Goal: Task Accomplishment & Management: Complete application form

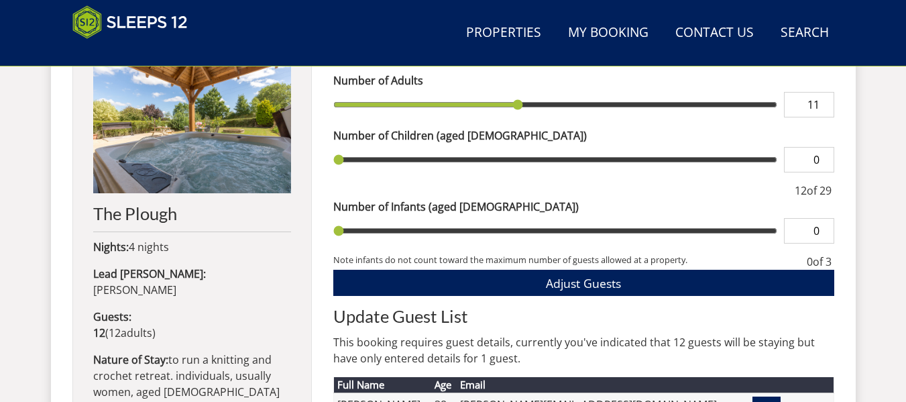
type input "11"
click at [824, 107] on input "11" at bounding box center [809, 104] width 50 height 25
type input "11"
type input "10"
click at [824, 107] on input "10" at bounding box center [809, 104] width 50 height 25
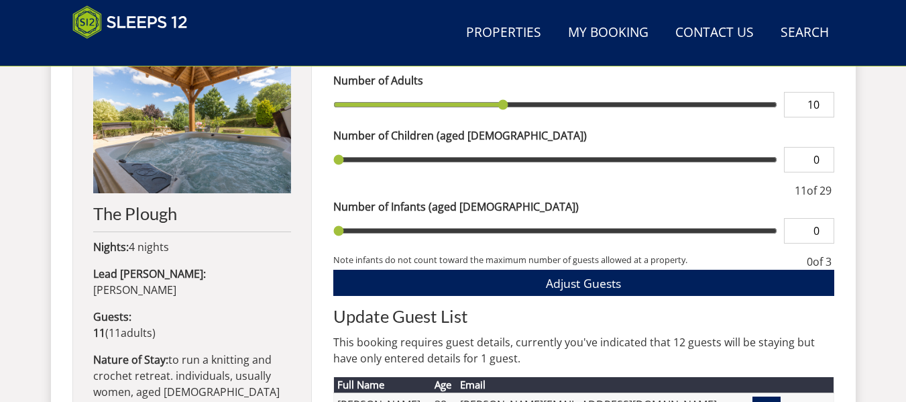
type input "10"
type input "9"
click at [824, 108] on input "9" at bounding box center [809, 104] width 50 height 25
type input "9"
type input "8"
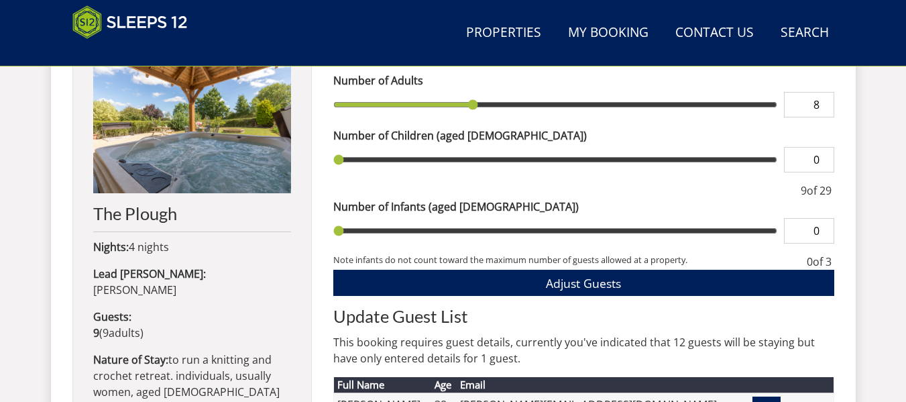
click at [824, 108] on input "8" at bounding box center [809, 104] width 50 height 25
type input "8"
type input "7"
click at [826, 111] on input "7" at bounding box center [809, 104] width 50 height 25
type input "7"
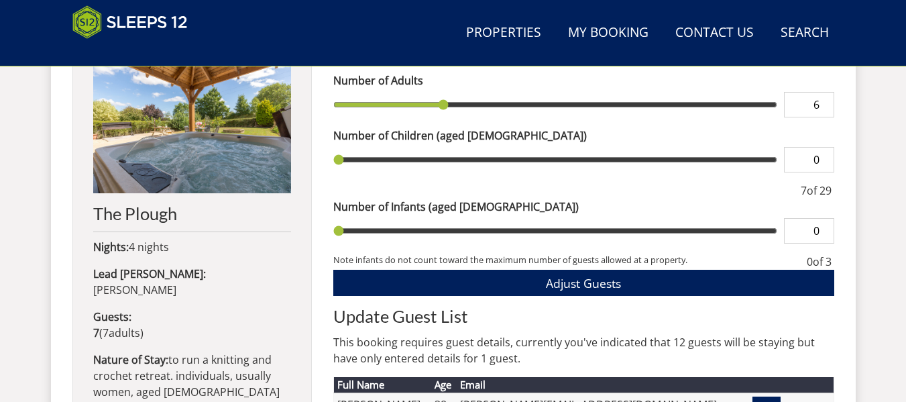
type input "6"
click at [826, 111] on input "6" at bounding box center [809, 104] width 50 height 25
type input "6"
type input "7"
click at [822, 99] on input "7" at bounding box center [809, 104] width 50 height 25
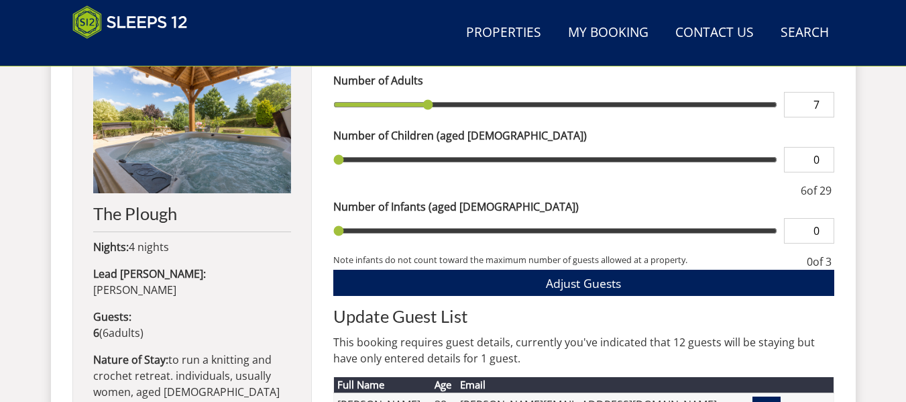
type input "7"
type input "8"
click at [822, 99] on input "8" at bounding box center [809, 104] width 50 height 25
type input "8"
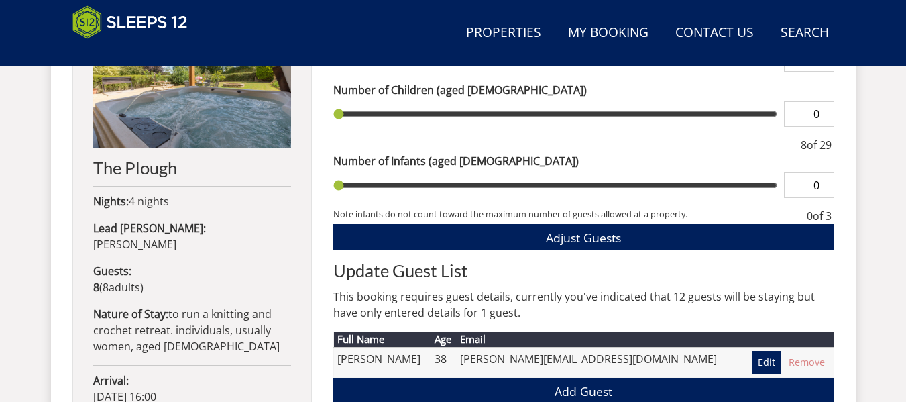
scroll to position [699, 0]
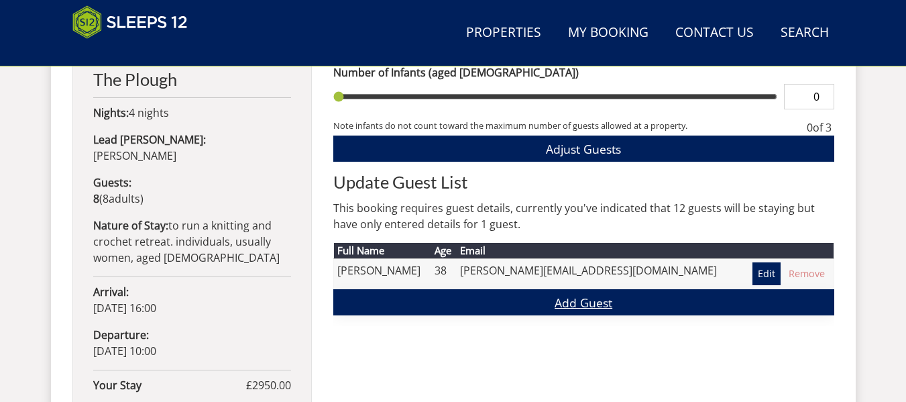
click at [587, 302] on link "Add Guest" at bounding box center [583, 302] width 501 height 26
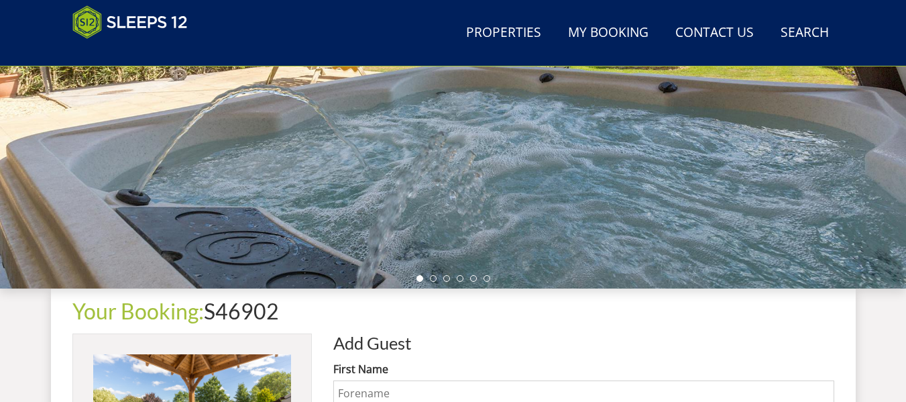
scroll to position [402, 0]
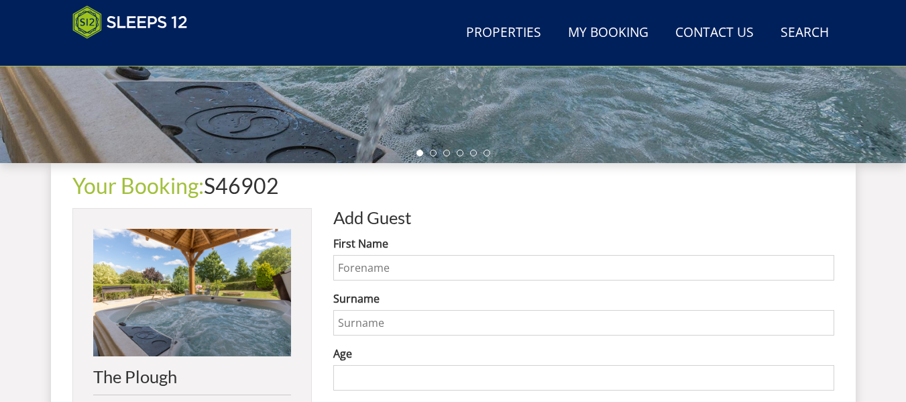
click at [473, 263] on input "First Name" at bounding box center [583, 267] width 501 height 25
type input "Alison"
type input "Lamb"
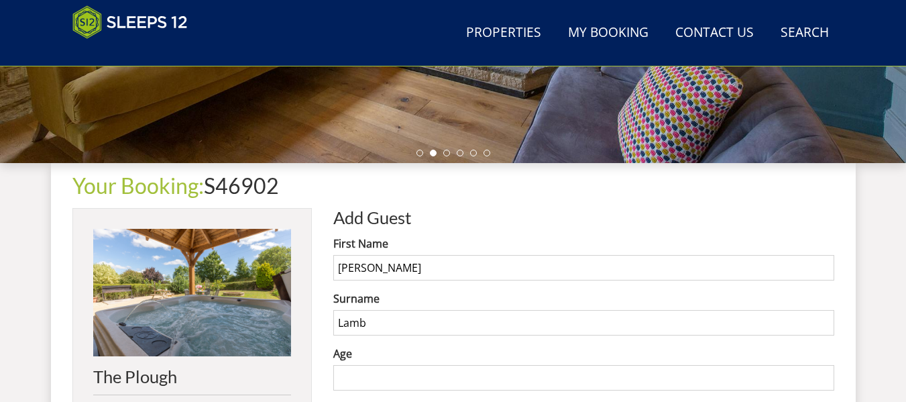
click at [444, 377] on input "Age" at bounding box center [583, 377] width 501 height 25
type input "5"
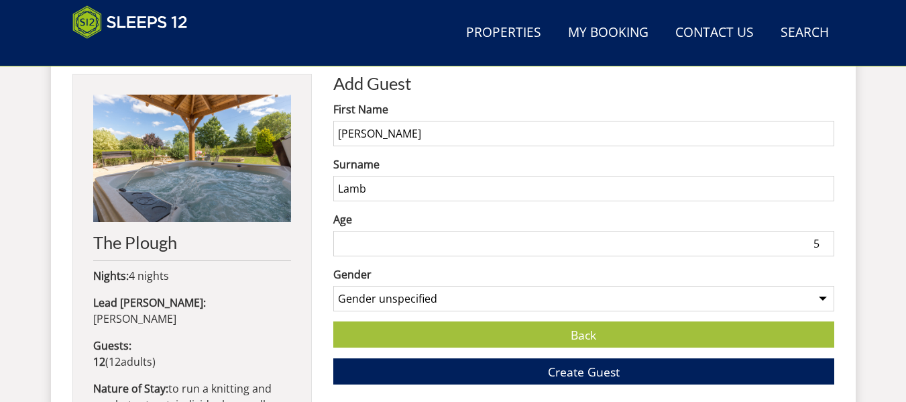
scroll to position [603, 0]
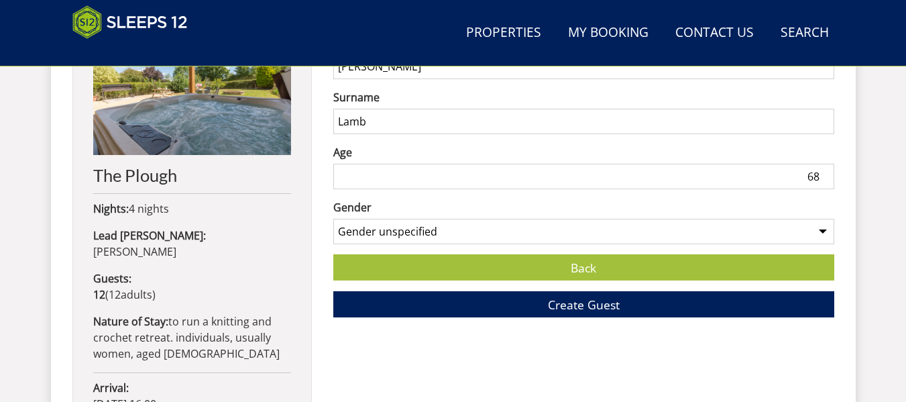
type input "68"
click at [497, 237] on select "Gender unspecified Gender [DEMOGRAPHIC_DATA] Gender [DEMOGRAPHIC_DATA]" at bounding box center [583, 231] width 501 height 25
select select "gender_[DEMOGRAPHIC_DATA]"
click at [333, 219] on select "Gender unspecified Gender [DEMOGRAPHIC_DATA] Gender [DEMOGRAPHIC_DATA]" at bounding box center [583, 231] width 501 height 25
click at [558, 307] on span "Create Guest" at bounding box center [584, 304] width 72 height 16
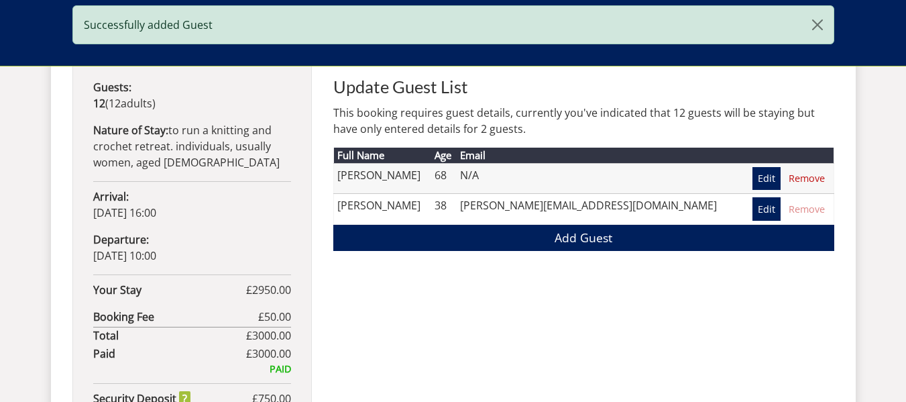
scroll to position [804, 0]
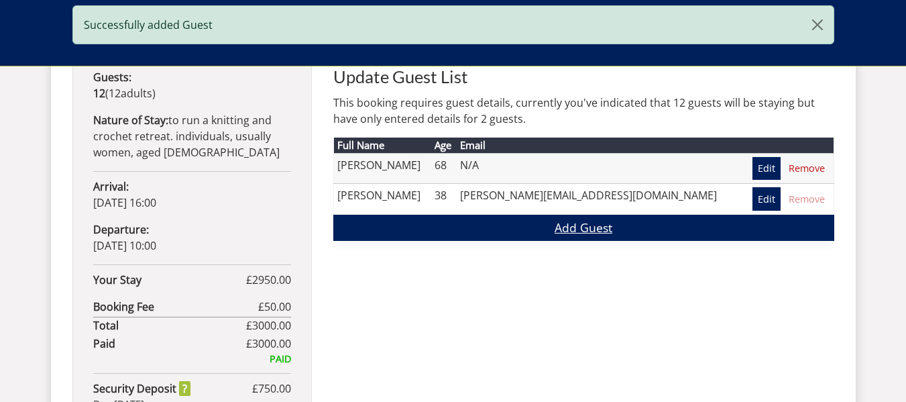
click at [611, 234] on link "Add Guest" at bounding box center [583, 228] width 501 height 26
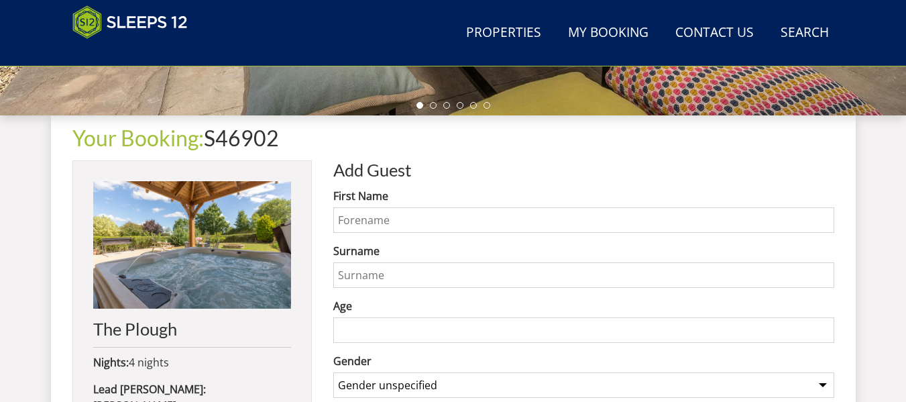
scroll to position [469, 0]
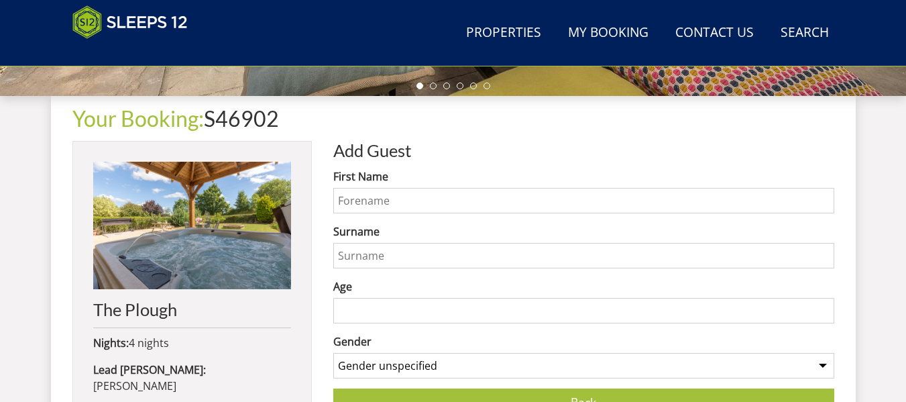
click at [526, 192] on input "First Name" at bounding box center [583, 200] width 501 height 25
type input "Fiona"
type input "Fisk"
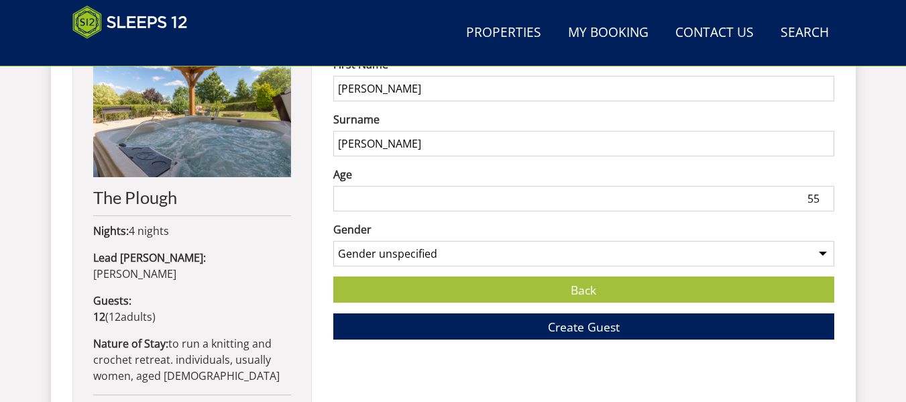
scroll to position [603, 0]
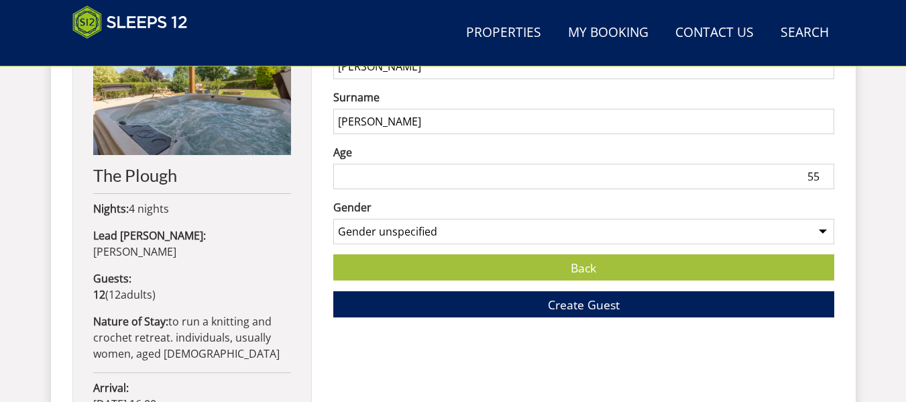
type input "55"
click at [468, 225] on select "Gender unspecified Gender [DEMOGRAPHIC_DATA] Gender [DEMOGRAPHIC_DATA]" at bounding box center [583, 231] width 501 height 25
select select "gender_[DEMOGRAPHIC_DATA]"
click at [333, 219] on select "Gender unspecified Gender [DEMOGRAPHIC_DATA] Gender [DEMOGRAPHIC_DATA]" at bounding box center [583, 231] width 501 height 25
click at [468, 312] on button "Create Guest" at bounding box center [583, 304] width 501 height 26
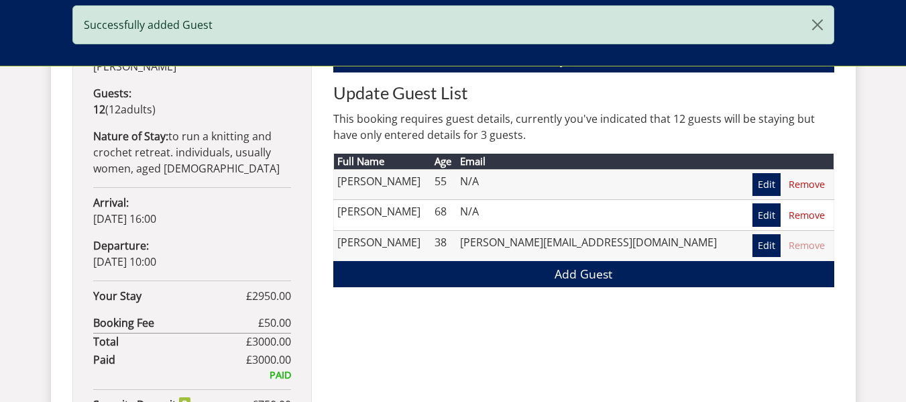
scroll to position [804, 0]
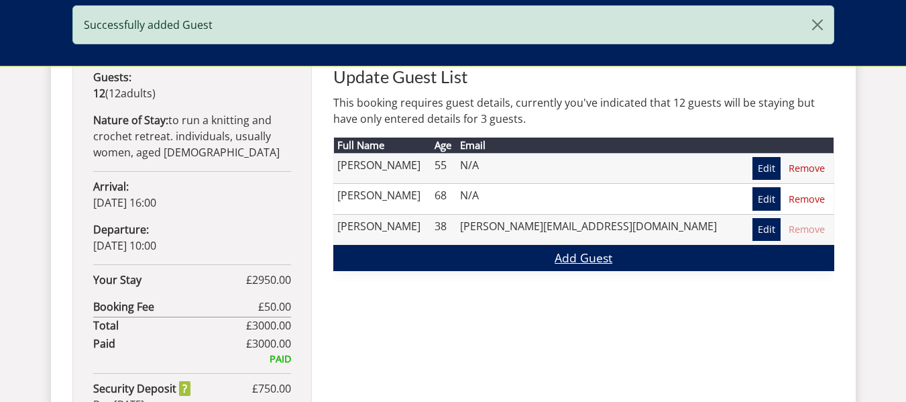
click at [495, 267] on link "Add Guest" at bounding box center [583, 258] width 501 height 26
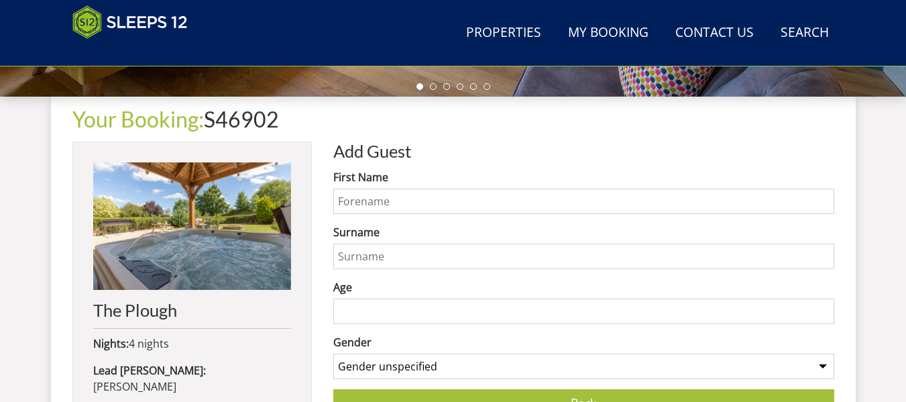
scroll to position [469, 0]
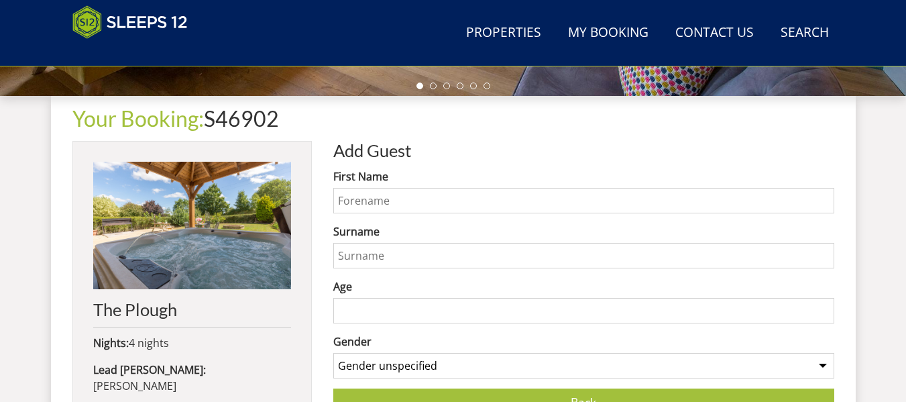
click at [461, 189] on input "First Name" at bounding box center [583, 200] width 501 height 25
type input "Lisa"
type input "Newton"
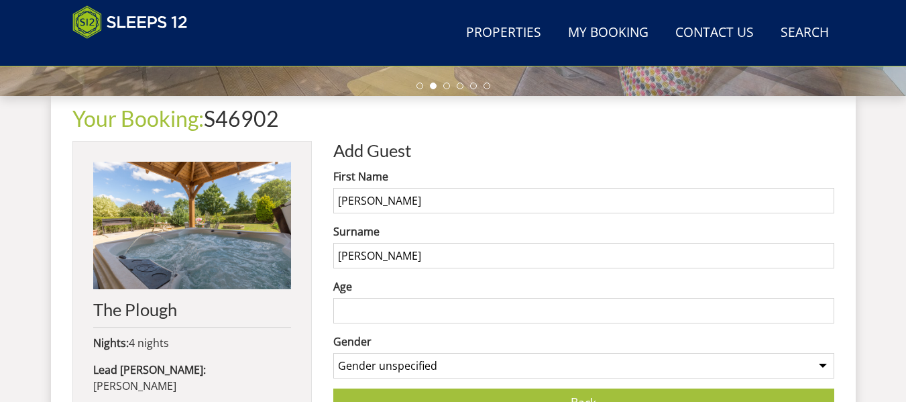
click at [453, 312] on input "Age" at bounding box center [583, 310] width 501 height 25
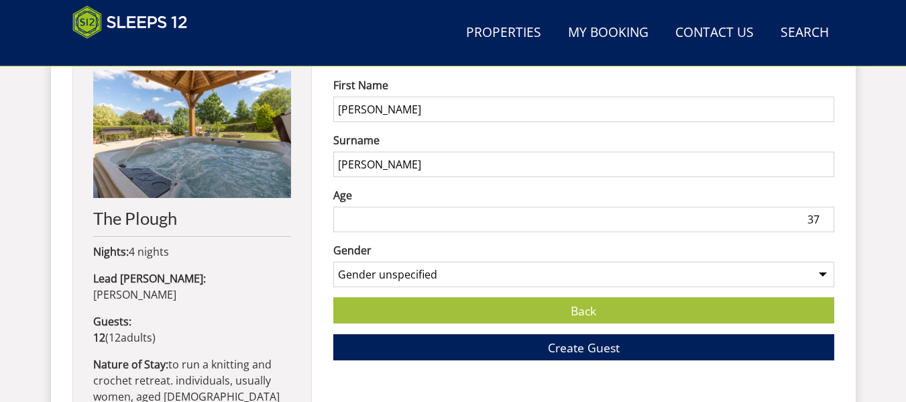
scroll to position [603, 0]
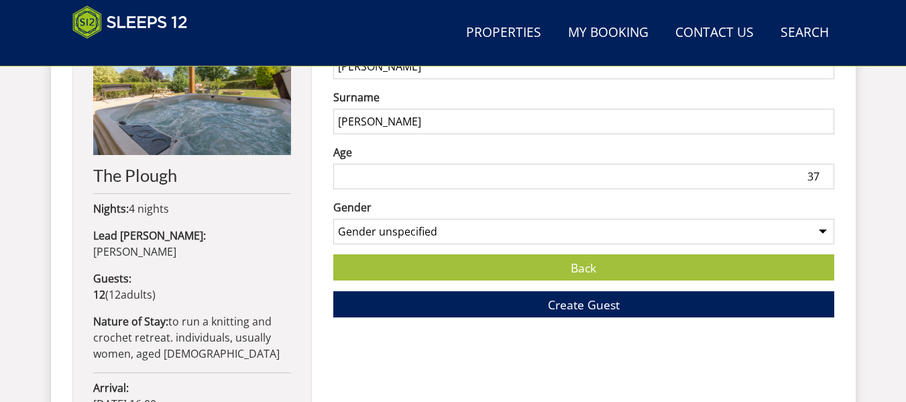
type input "37"
click at [438, 223] on select "Gender unspecified Gender [DEMOGRAPHIC_DATA] Gender [DEMOGRAPHIC_DATA]" at bounding box center [583, 231] width 501 height 25
select select "gender_[DEMOGRAPHIC_DATA]"
click at [333, 219] on select "Gender unspecified Gender [DEMOGRAPHIC_DATA] Gender [DEMOGRAPHIC_DATA]" at bounding box center [583, 231] width 501 height 25
click at [398, 308] on button "Create Guest" at bounding box center [583, 304] width 501 height 26
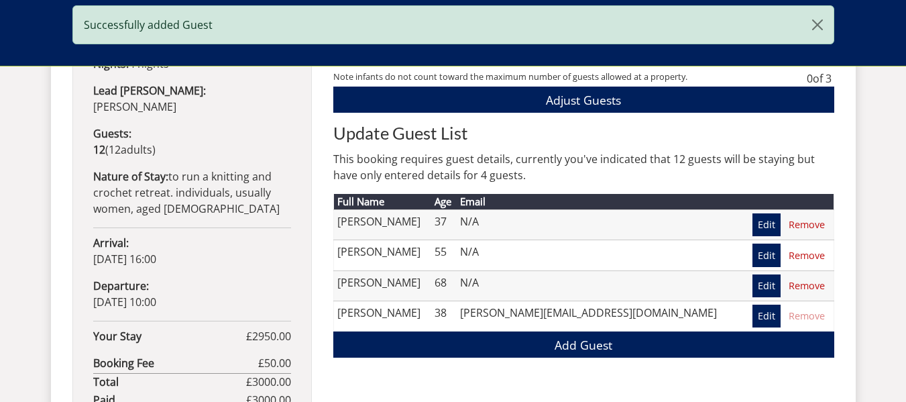
scroll to position [804, 0]
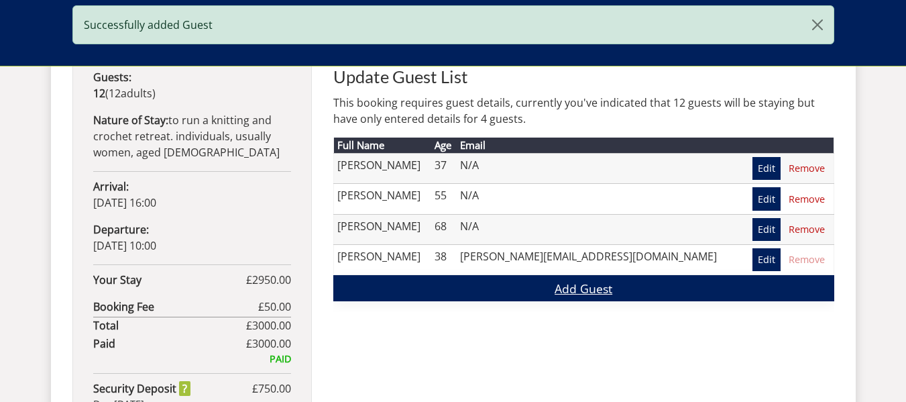
click at [465, 300] on link "Add Guest" at bounding box center [583, 288] width 501 height 26
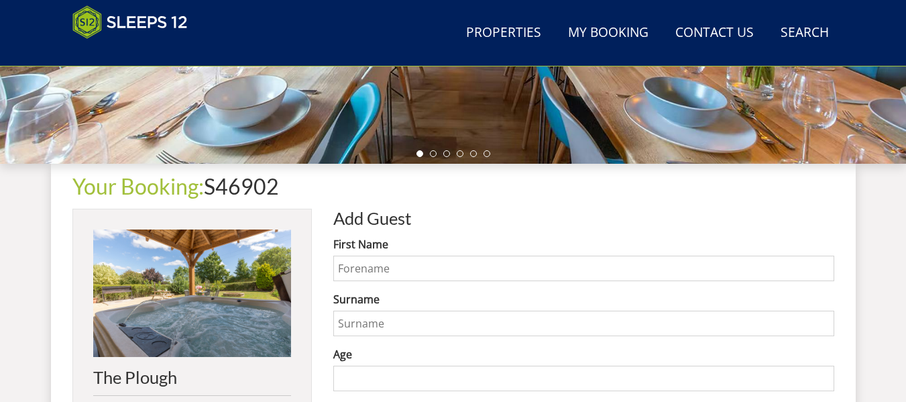
scroll to position [402, 0]
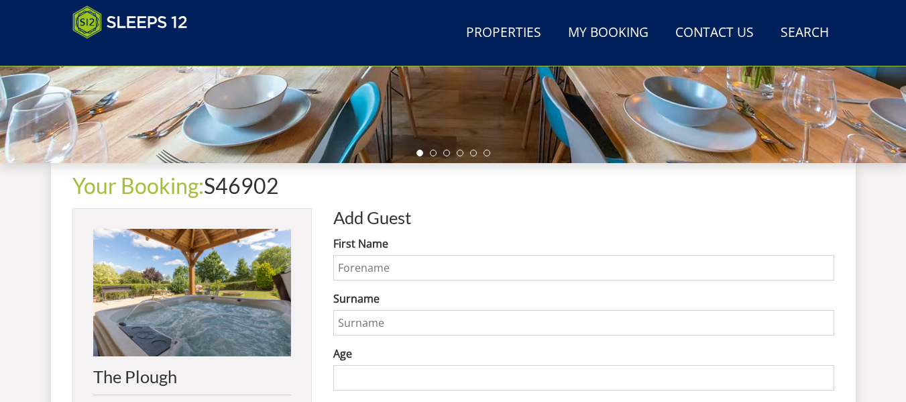
click at [436, 275] on input "First Name" at bounding box center [583, 267] width 501 height 25
type input "Lizzi"
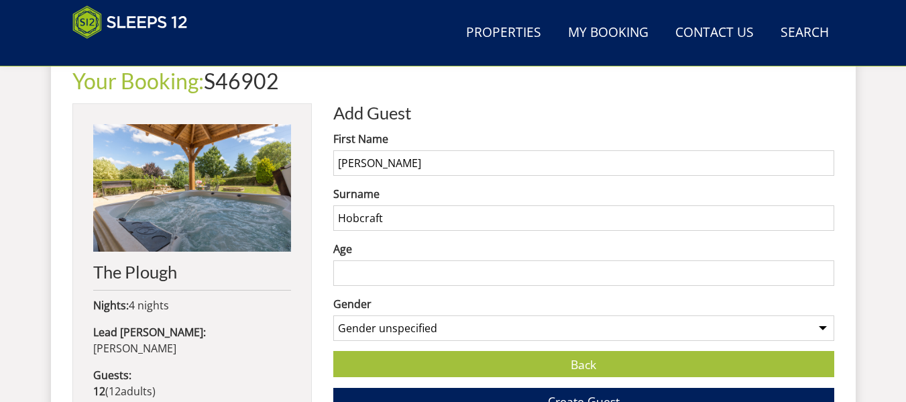
scroll to position [536, 0]
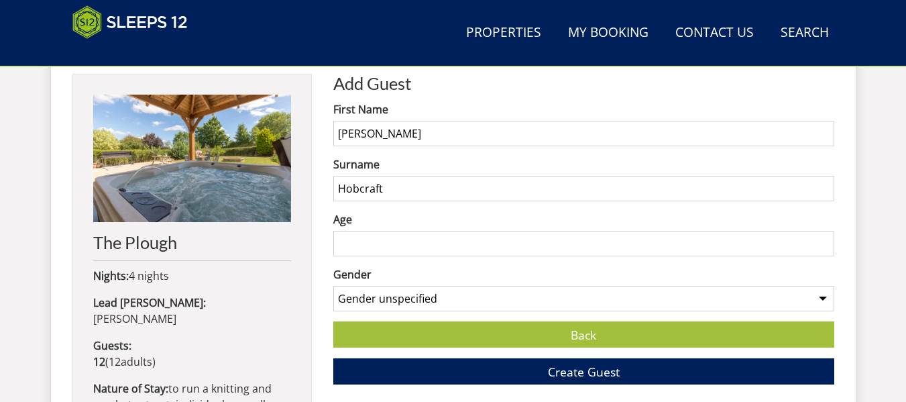
type input "Hobcraft"
click at [402, 232] on input "Age" at bounding box center [583, 243] width 501 height 25
type input "38"
click at [417, 305] on select "Gender unspecified Gender [DEMOGRAPHIC_DATA] Gender [DEMOGRAPHIC_DATA]" at bounding box center [583, 298] width 501 height 25
select select "gender_[DEMOGRAPHIC_DATA]"
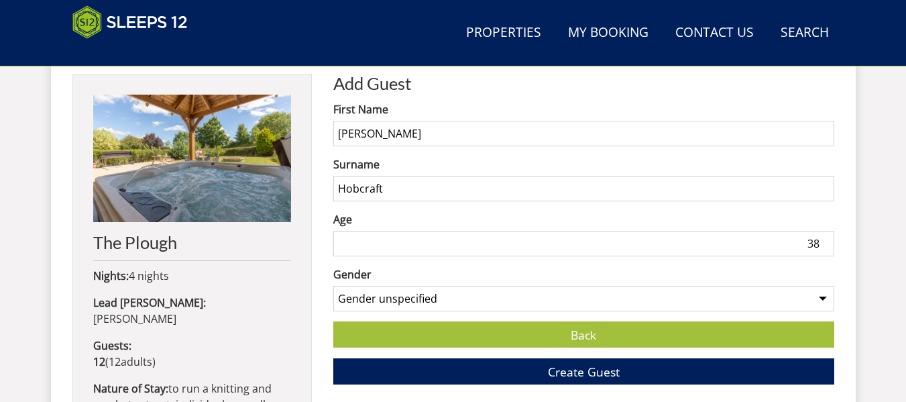
click at [333, 286] on select "Gender unspecified Gender [DEMOGRAPHIC_DATA] Gender [DEMOGRAPHIC_DATA]" at bounding box center [583, 298] width 501 height 25
click at [416, 376] on button "Create Guest" at bounding box center [583, 371] width 501 height 26
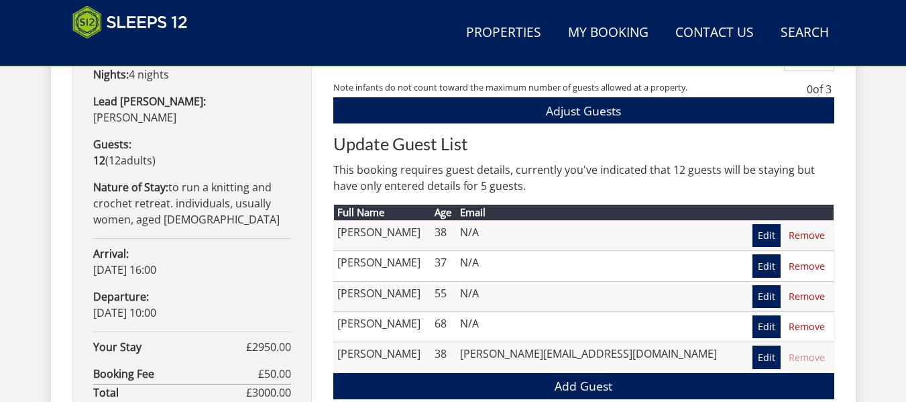
scroll to position [804, 0]
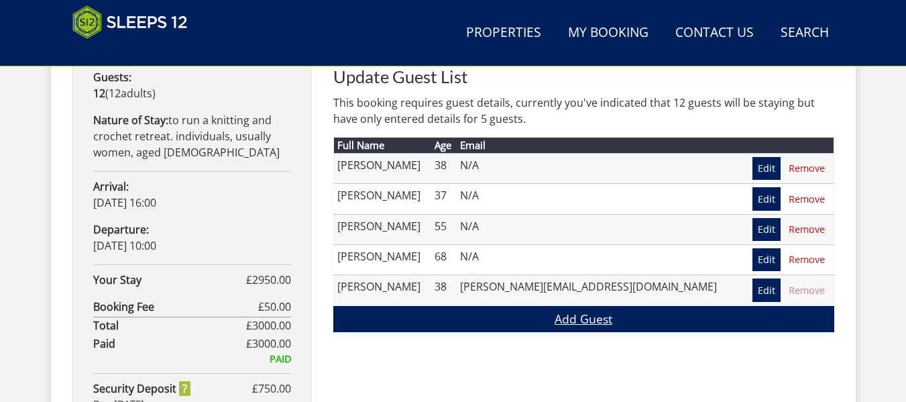
click at [436, 313] on link "Add Guest" at bounding box center [583, 319] width 501 height 26
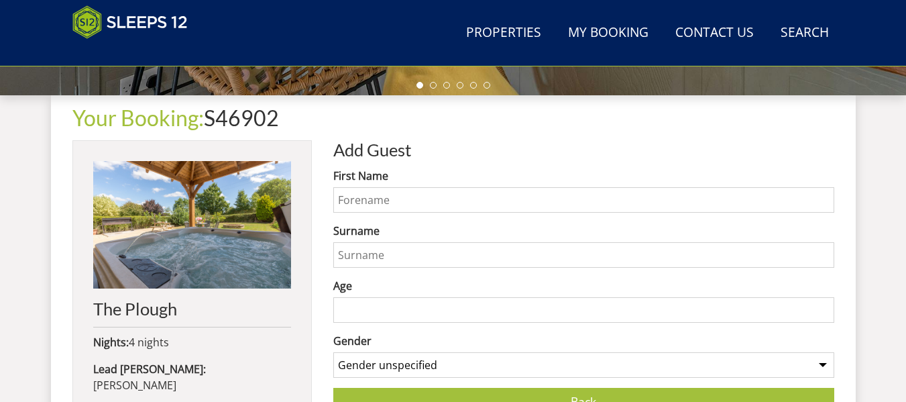
scroll to position [469, 0]
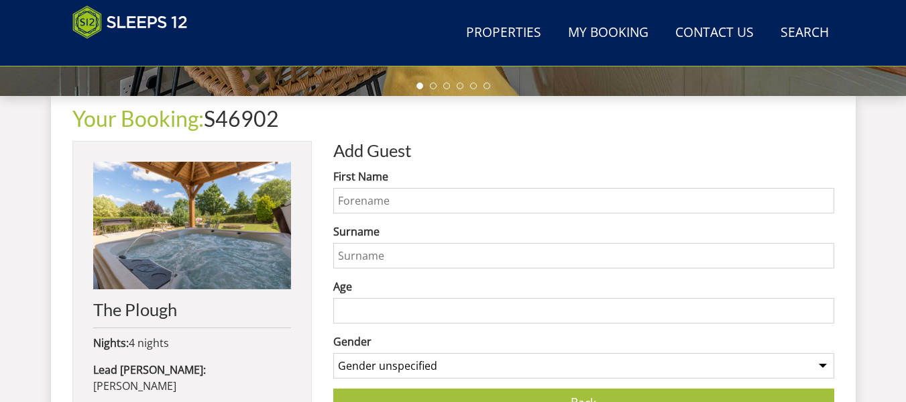
click at [386, 208] on input "First Name" at bounding box center [583, 200] width 501 height 25
type input "Debbie"
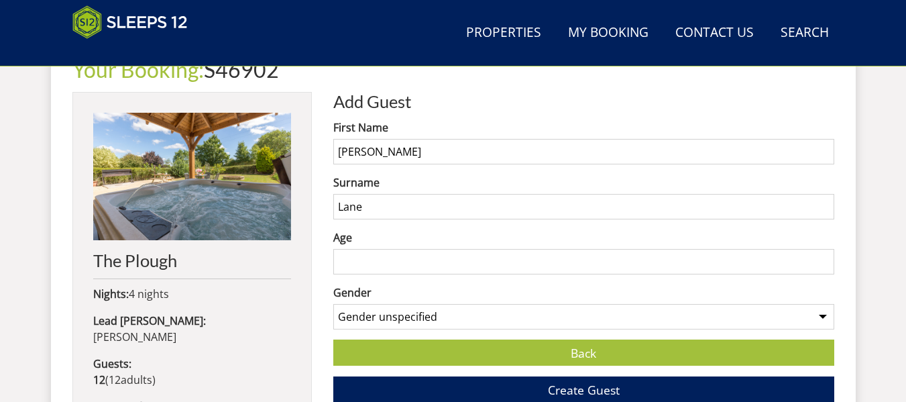
scroll to position [603, 0]
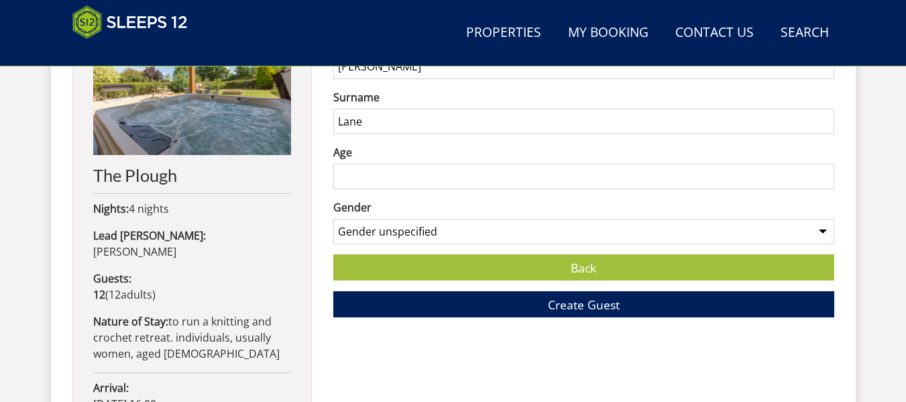
type input "Lane"
click at [397, 182] on input "Age" at bounding box center [583, 176] width 501 height 25
type input "55"
drag, startPoint x: 391, startPoint y: 226, endPoint x: 391, endPoint y: 241, distance: 14.7
click at [391, 227] on select "Gender unspecified Gender [DEMOGRAPHIC_DATA] Gender [DEMOGRAPHIC_DATA]" at bounding box center [583, 231] width 501 height 25
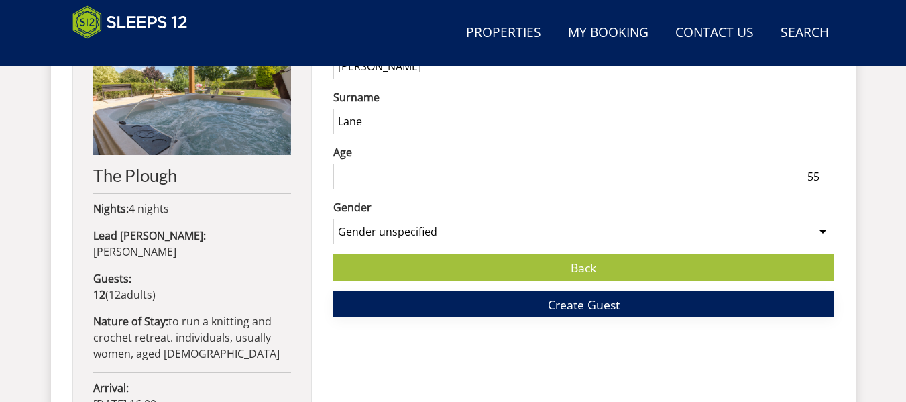
select select "gender_[DEMOGRAPHIC_DATA]"
click at [333, 219] on select "Gender unspecified Gender [DEMOGRAPHIC_DATA] Gender [DEMOGRAPHIC_DATA]" at bounding box center [583, 231] width 501 height 25
click at [384, 309] on button "Create Guest" at bounding box center [583, 304] width 501 height 26
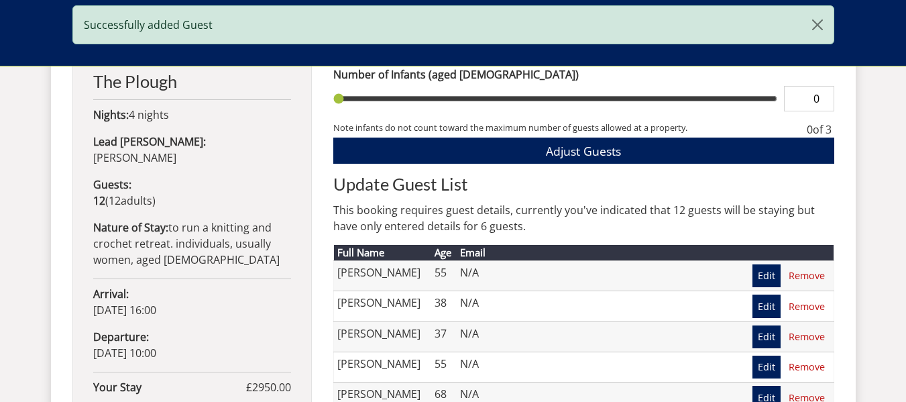
scroll to position [536, 0]
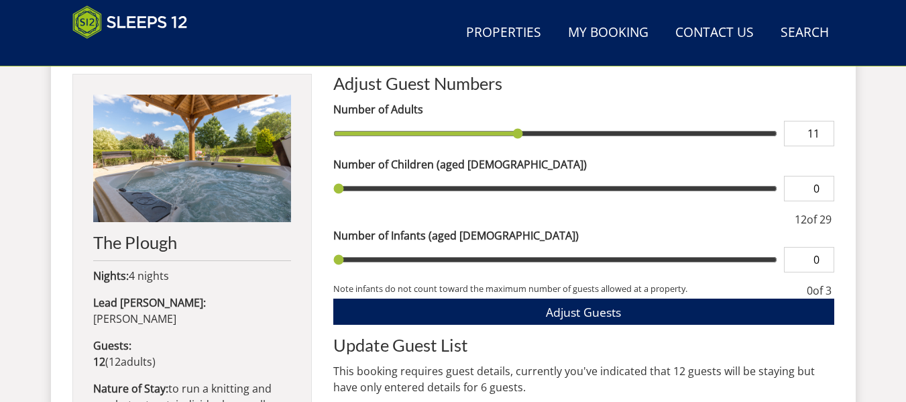
type input "11"
click at [825, 136] on input "11" at bounding box center [809, 133] width 50 height 25
type input "11"
type input "10"
click at [825, 136] on input "10" at bounding box center [809, 133] width 50 height 25
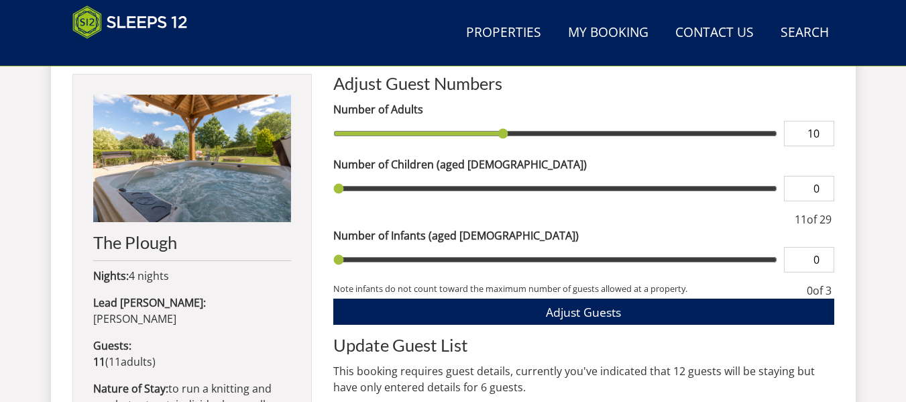
type input "10"
type input "9"
click at [825, 136] on input "9" at bounding box center [809, 133] width 50 height 25
type input "9"
type input "8"
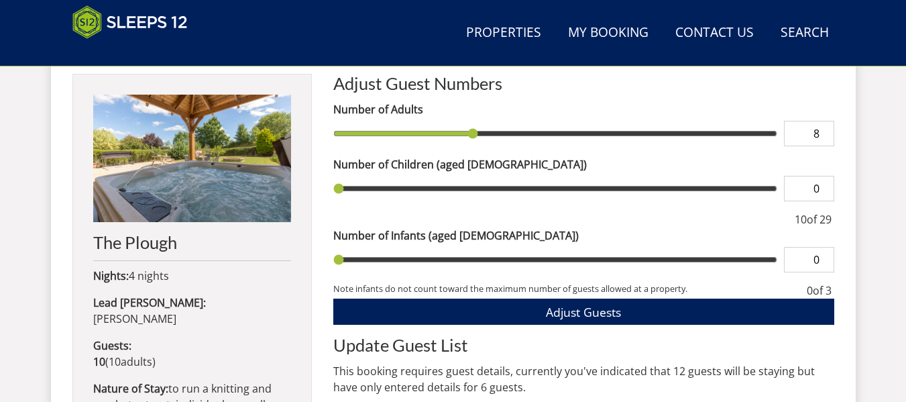
click at [825, 136] on input "8" at bounding box center [809, 133] width 50 height 25
type input "8"
type input "7"
click at [825, 136] on input "7" at bounding box center [809, 133] width 50 height 25
type input "7"
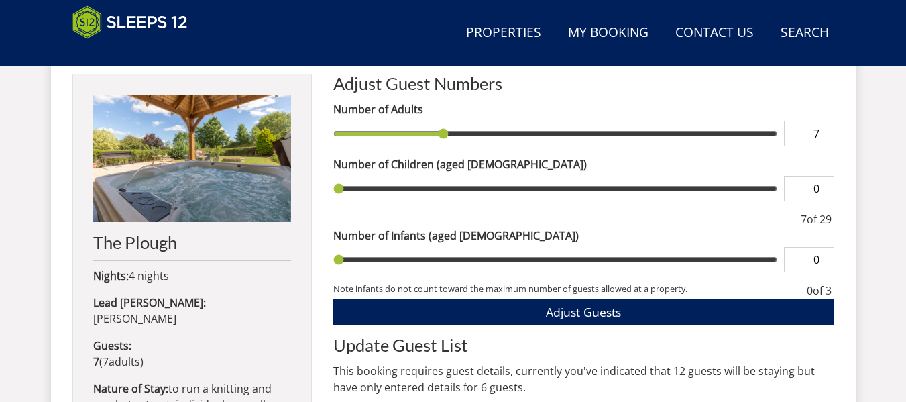
click at [847, 166] on div "Your Booking: S46902 The Plough Nights: 4 nights Lead Booker: Millie Furby Gues…" at bounding box center [453, 397] width 804 height 737
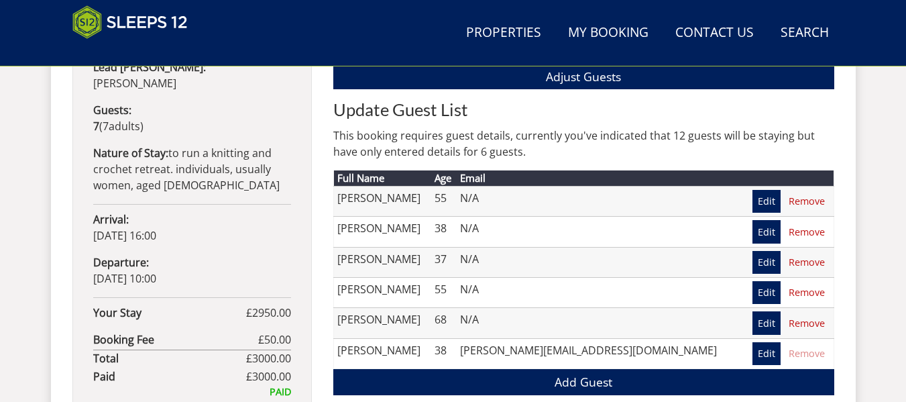
scroll to position [804, 0]
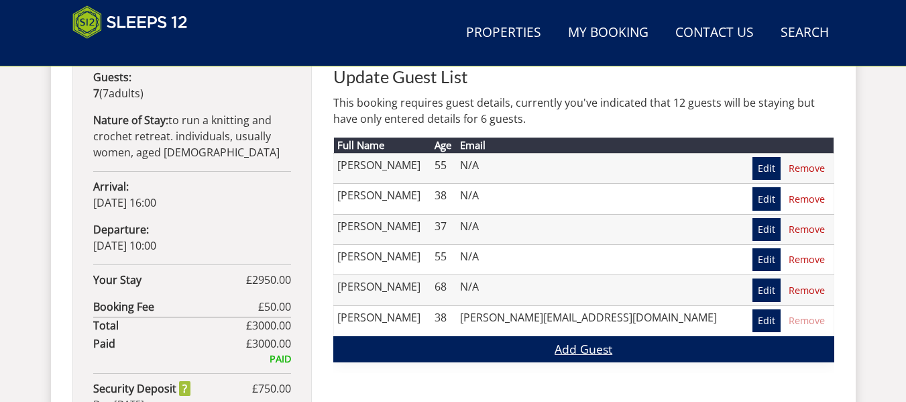
click at [581, 347] on link "Add Guest" at bounding box center [583, 349] width 501 height 26
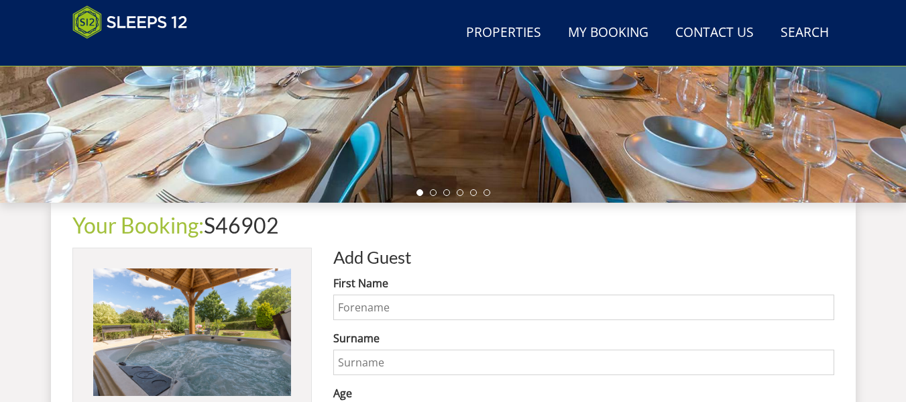
scroll to position [469, 0]
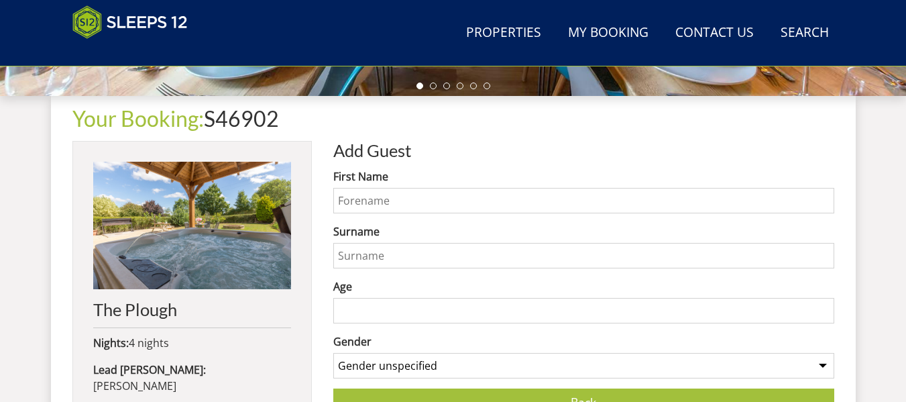
click at [412, 208] on input "First Name" at bounding box center [583, 200] width 501 height 25
type input "Maureen"
type input "Wright"
click at [395, 320] on input "Age" at bounding box center [583, 310] width 501 height 25
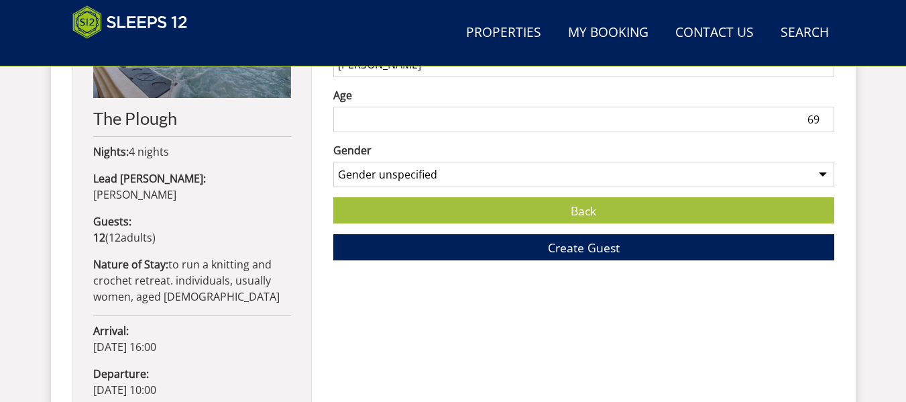
scroll to position [670, 0]
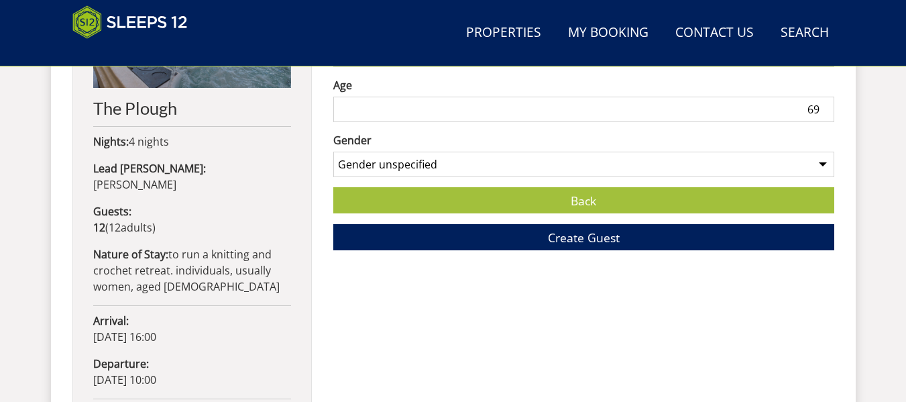
type input "69"
drag, startPoint x: 471, startPoint y: 163, endPoint x: 467, endPoint y: 170, distance: 8.2
click at [471, 163] on select "Gender unspecified Gender [DEMOGRAPHIC_DATA] Gender [DEMOGRAPHIC_DATA]" at bounding box center [583, 163] width 501 height 25
select select "gender_[DEMOGRAPHIC_DATA]"
click at [333, 151] on select "Gender unspecified Gender [DEMOGRAPHIC_DATA] Gender [DEMOGRAPHIC_DATA]" at bounding box center [583, 163] width 501 height 25
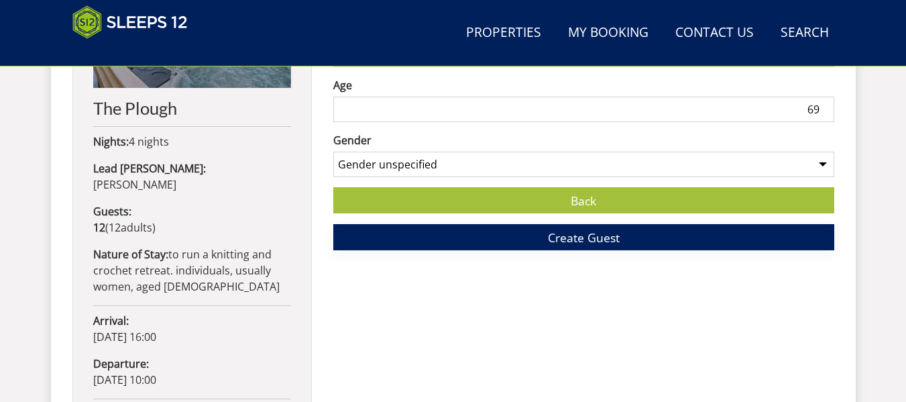
click at [470, 245] on button "Create Guest" at bounding box center [583, 237] width 501 height 26
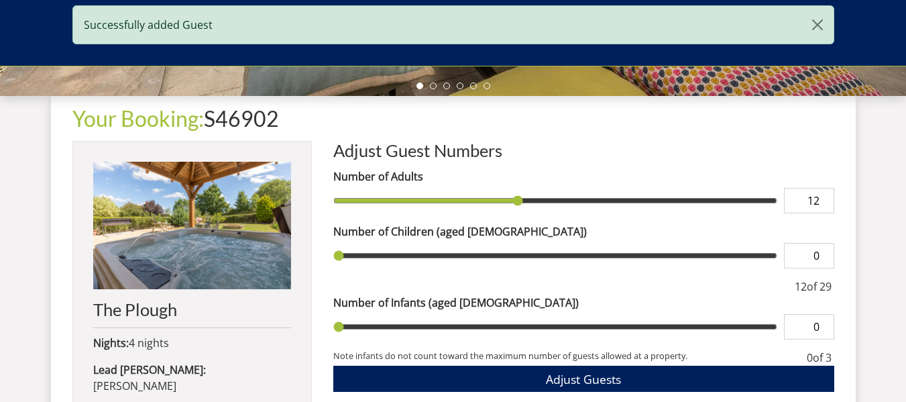
scroll to position [536, 0]
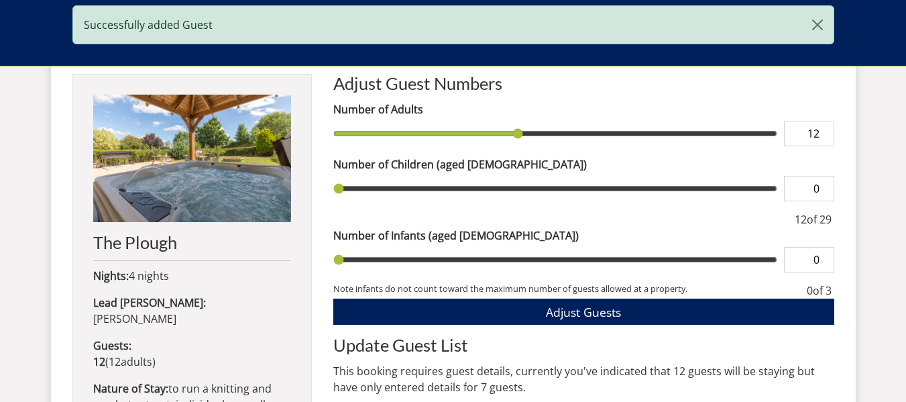
type input "11"
type input "10"
type input "9"
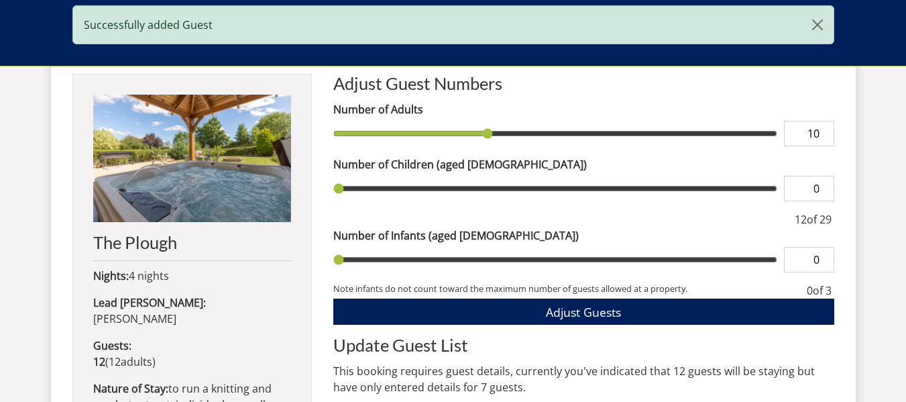
type input "9"
type input "8"
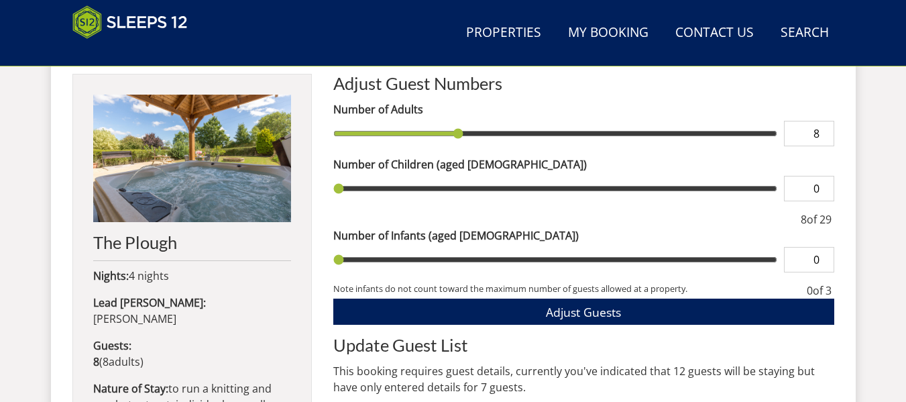
drag, startPoint x: 522, startPoint y: 136, endPoint x: 461, endPoint y: 136, distance: 61.0
click at [461, 136] on input "range" at bounding box center [555, 133] width 444 height 25
click at [452, 135] on input "range" at bounding box center [555, 133] width 444 height 25
type input "7"
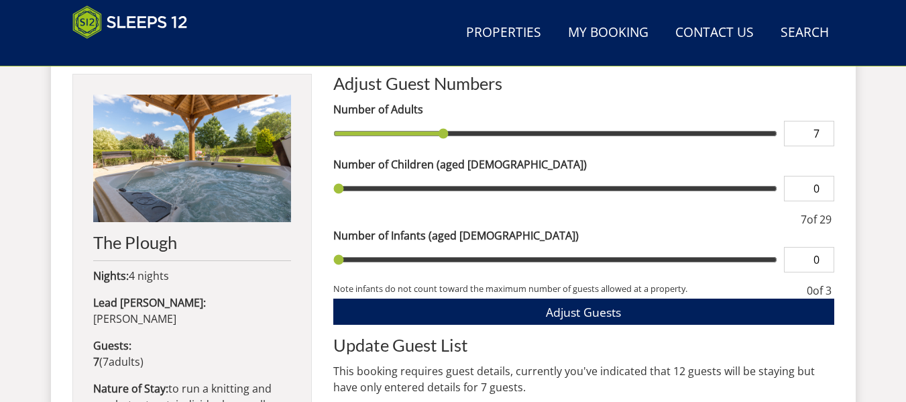
type input "7"
click at [447, 135] on input "range" at bounding box center [555, 133] width 444 height 25
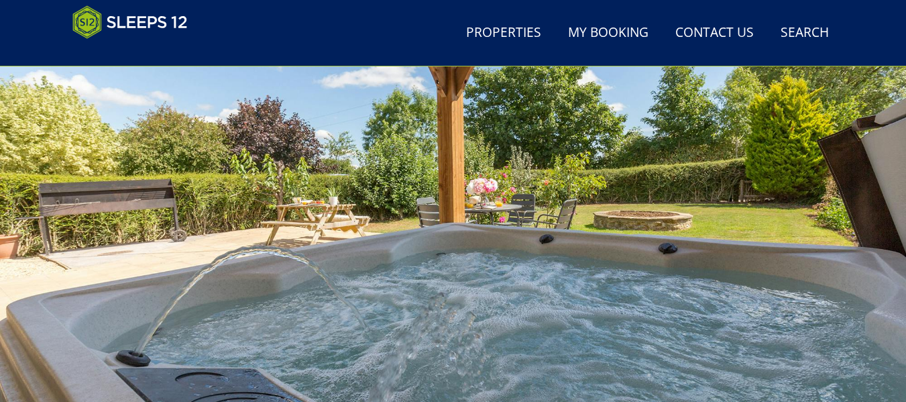
scroll to position [0, 0]
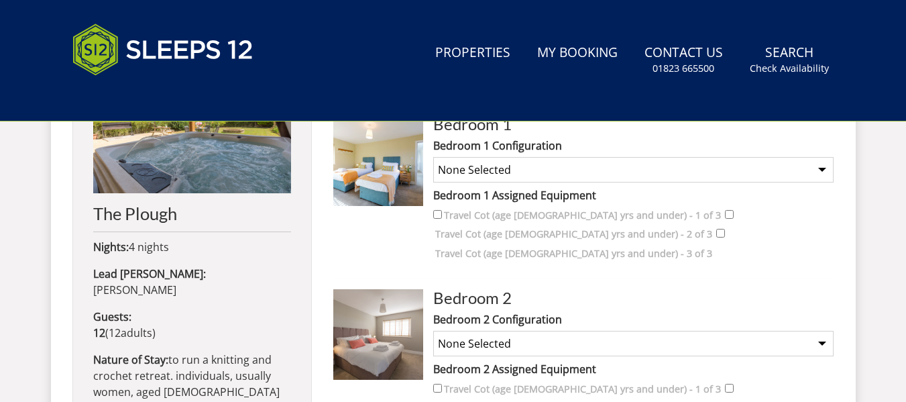
click at [568, 173] on select "None Selected Super King plus bunk beds Twin Room plus bunk beds Super King (no…" at bounding box center [633, 169] width 400 height 25
select select "1251"
click at [433, 157] on select "None Selected Super King plus bunk beds Twin Room plus bunk beds Super King (no…" at bounding box center [633, 169] width 400 height 25
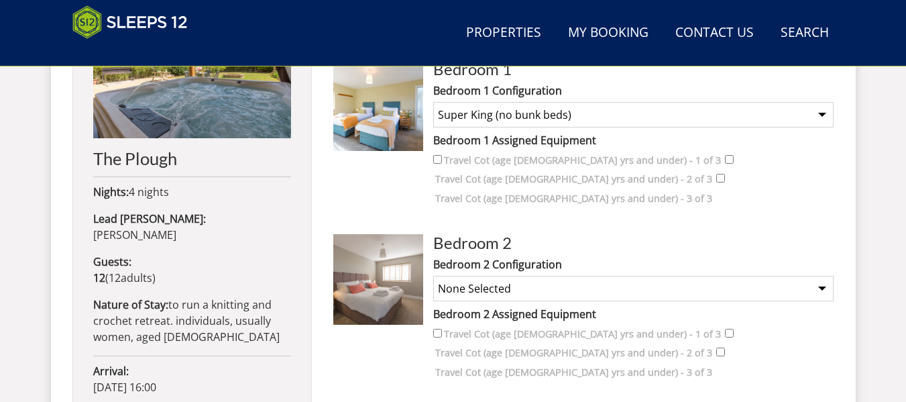
scroll to position [566, 0]
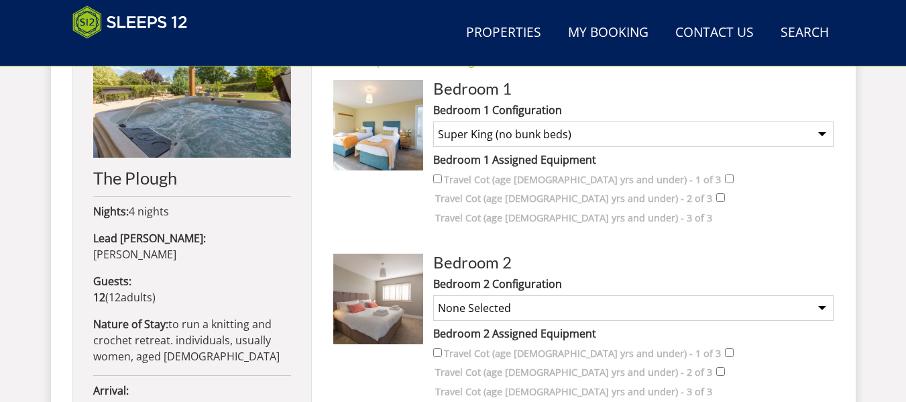
scroll to position [633, 0]
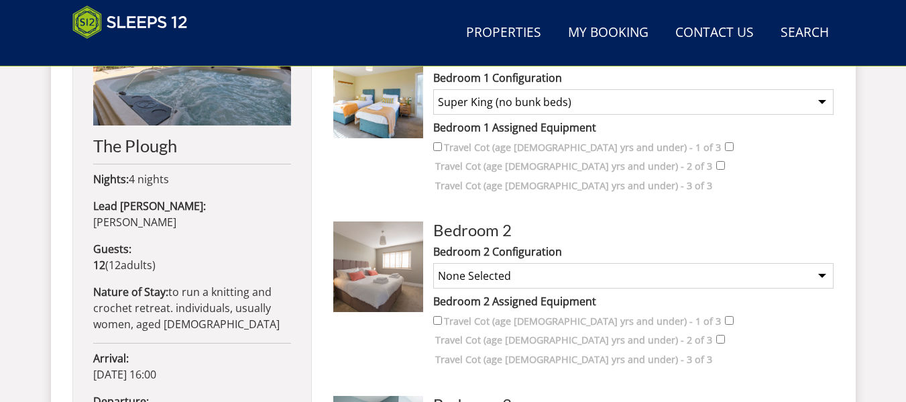
click at [571, 263] on select "None Selected Super King Room Twin Room Super King and 1 Extra Single (Payment …" at bounding box center [633, 275] width 400 height 25
select select "1232"
click at [433, 263] on select "None Selected Super King Room Twin Room Super King and 1 Extra Single (Payment …" at bounding box center [633, 275] width 400 height 25
click at [550, 314] on label "Travel Cot (age [DEMOGRAPHIC_DATA] yrs and under) - 1 of 3" at bounding box center [582, 321] width 277 height 15
click at [442, 316] on input "Travel Cot (age [DEMOGRAPHIC_DATA] yrs and under) - 1 of 3" at bounding box center [437, 320] width 9 height 9
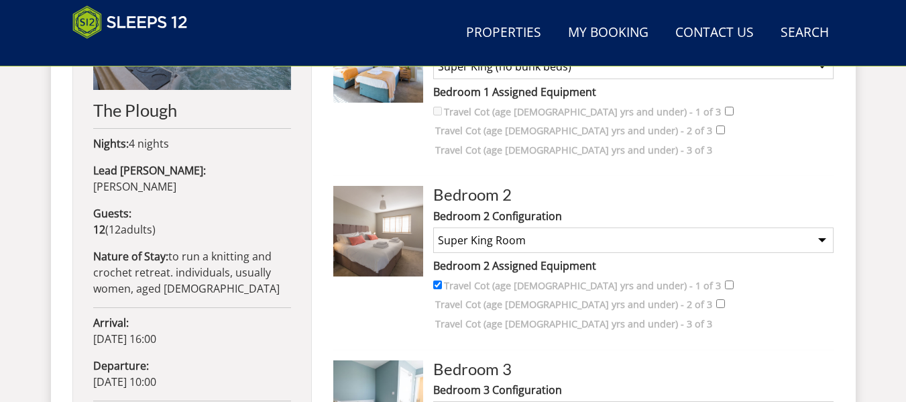
scroll to position [700, 0]
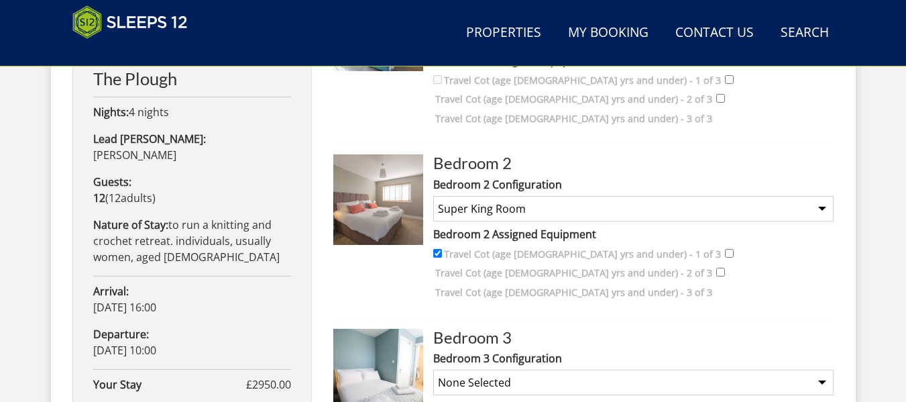
click at [438, 249] on input "Travel Cot (age [DEMOGRAPHIC_DATA] yrs and under) - 1 of 3" at bounding box center [437, 253] width 9 height 9
checkbox input "false"
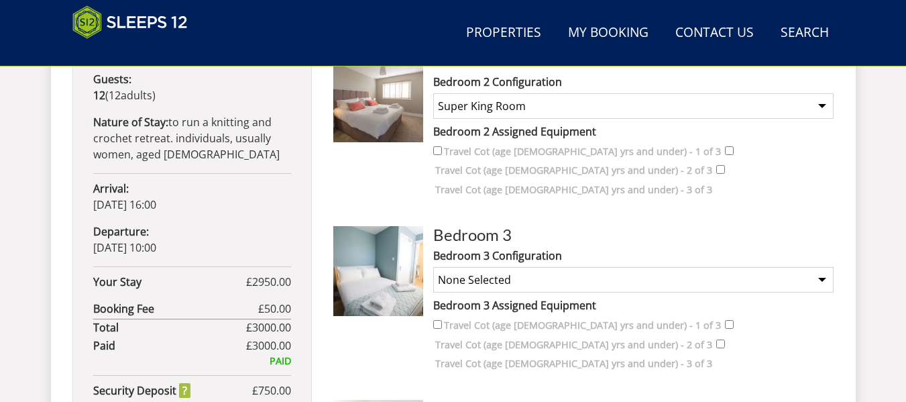
scroll to position [834, 0]
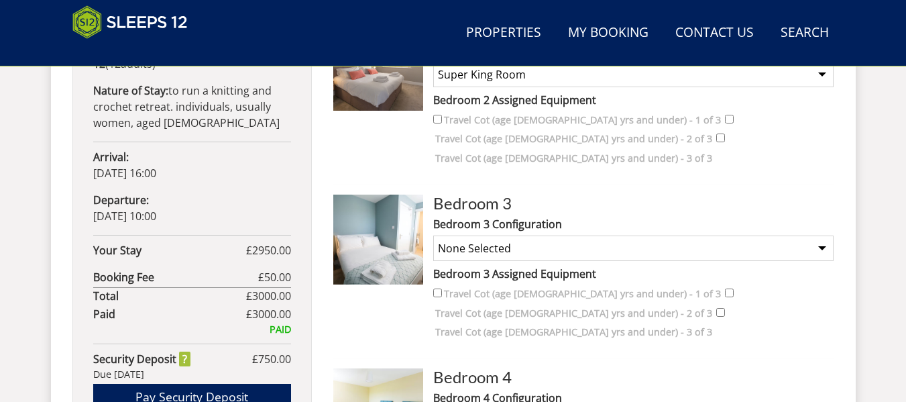
click at [513, 235] on select "None Selected Double Room" at bounding box center [633, 247] width 400 height 25
select select "1234"
click at [433, 235] on select "None Selected Double Room" at bounding box center [633, 247] width 400 height 25
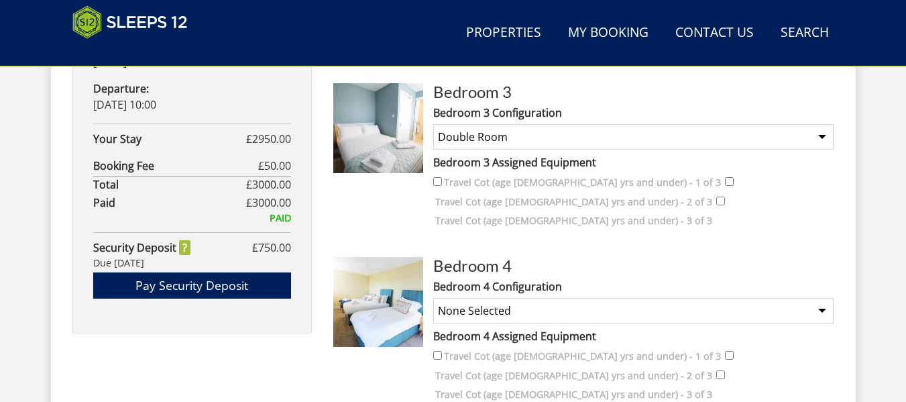
scroll to position [968, 0]
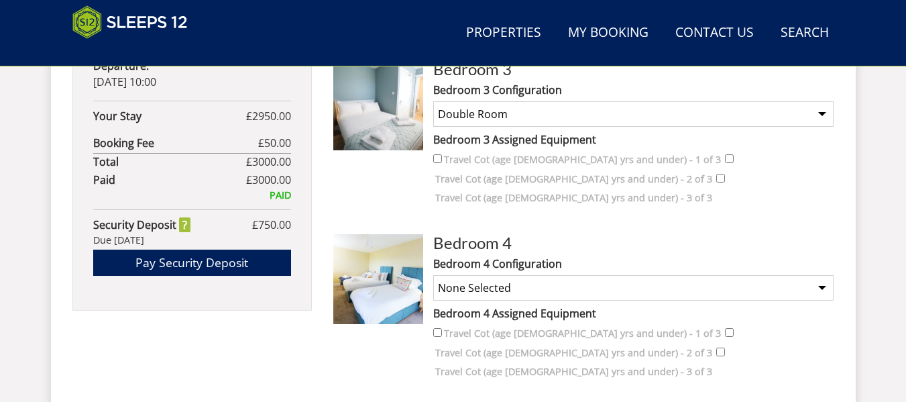
click at [554, 275] on select "None Selected Super King and a Single 3 x Singles Super King (no extra single b…" at bounding box center [633, 287] width 400 height 25
select select "1253"
click at [433, 275] on select "None Selected Super King and a Single 3 x Singles Super King (no extra single b…" at bounding box center [633, 287] width 400 height 25
click at [564, 313] on div "Bedroom 4 Bedroom 4 Configuration None Selected Super King and a Single 3 x Sin…" at bounding box center [583, 316] width 501 height 164
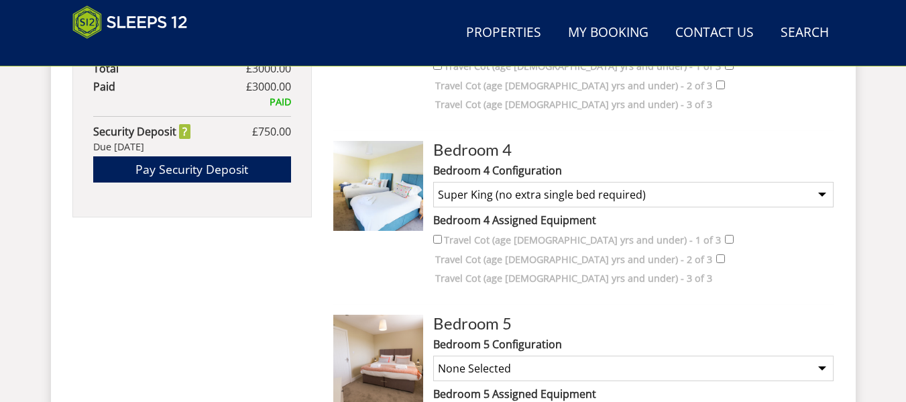
scroll to position [1102, 0]
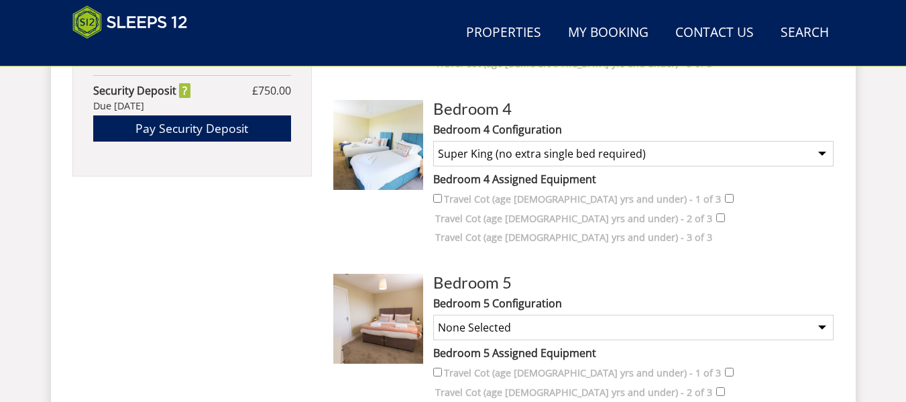
click at [520, 314] on select "None Selected Super King Room Twin Room" at bounding box center [633, 326] width 400 height 25
select select "1237"
click at [433, 314] on select "None Selected Super King Room Twin Room" at bounding box center [633, 326] width 400 height 25
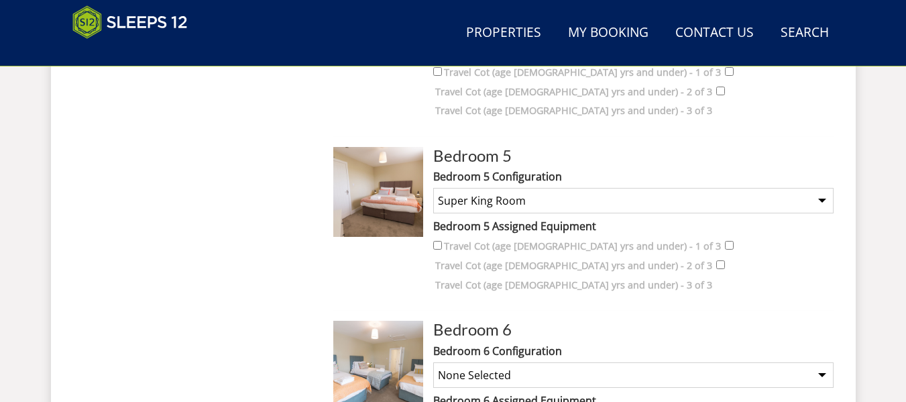
scroll to position [1236, 0]
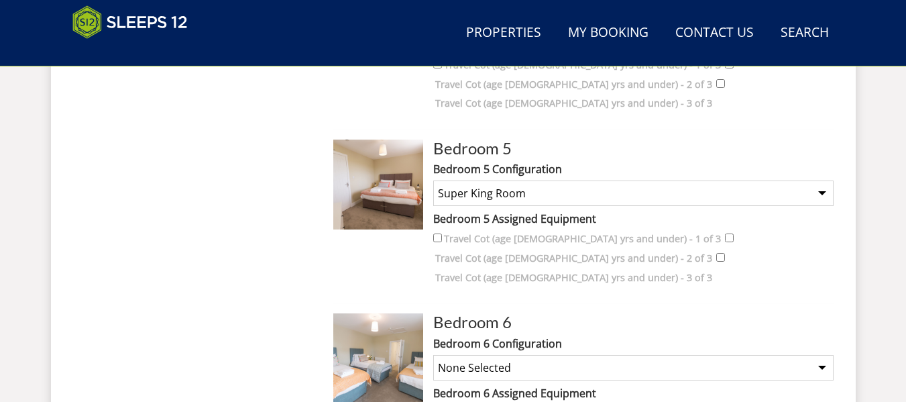
click at [557, 355] on select "None Selected Super King and a Single 3 x Singles Super King (no extra single b…" at bounding box center [633, 367] width 400 height 25
select select "1254"
click at [433, 355] on select "None Selected Super King and a Single 3 x Singles Super King (no extra single b…" at bounding box center [633, 367] width 400 height 25
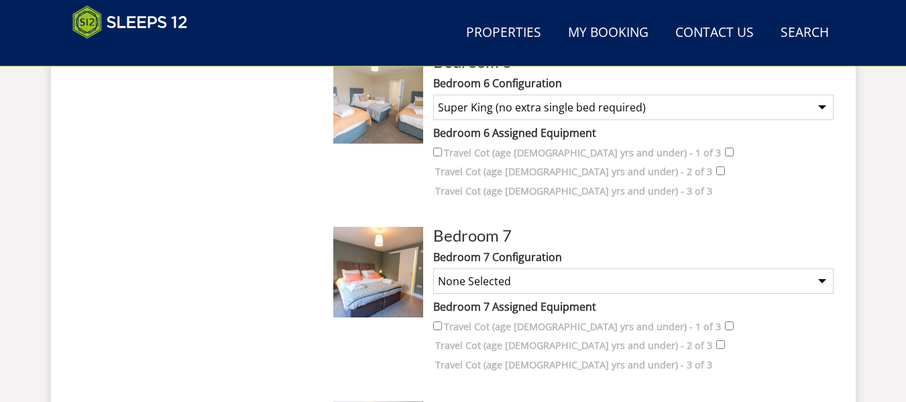
scroll to position [1504, 0]
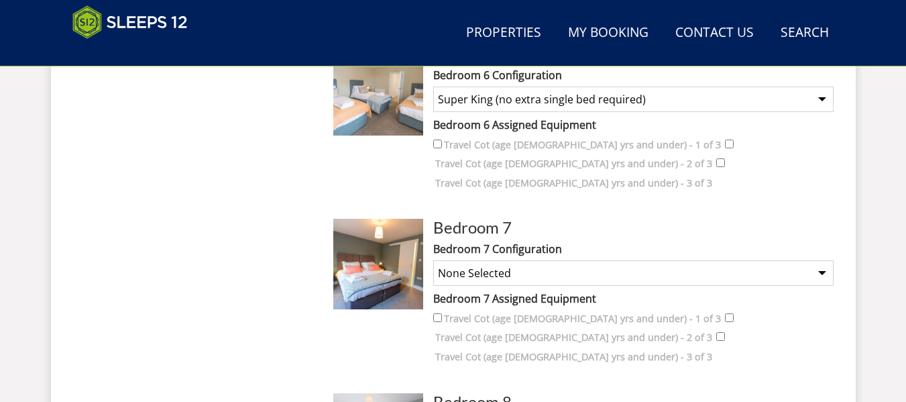
click at [574, 260] on select "None Selected Super King Room Twin Room" at bounding box center [633, 272] width 400 height 25
select select "1241"
click at [433, 260] on select "None Selected Super King Room Twin Room" at bounding box center [633, 272] width 400 height 25
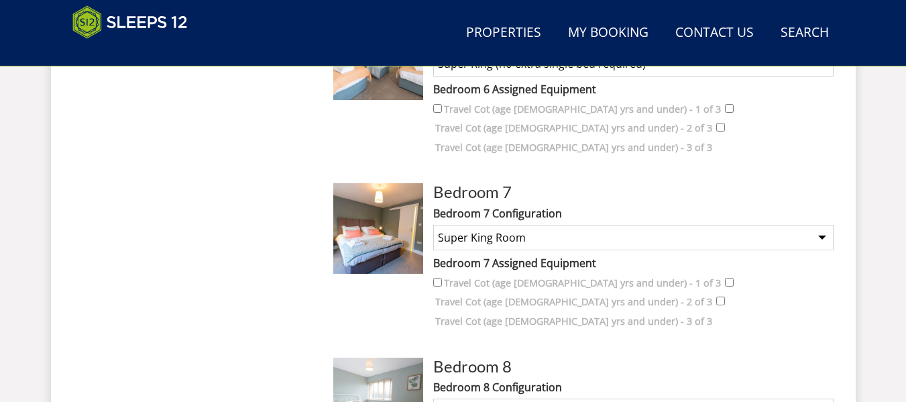
scroll to position [1571, 0]
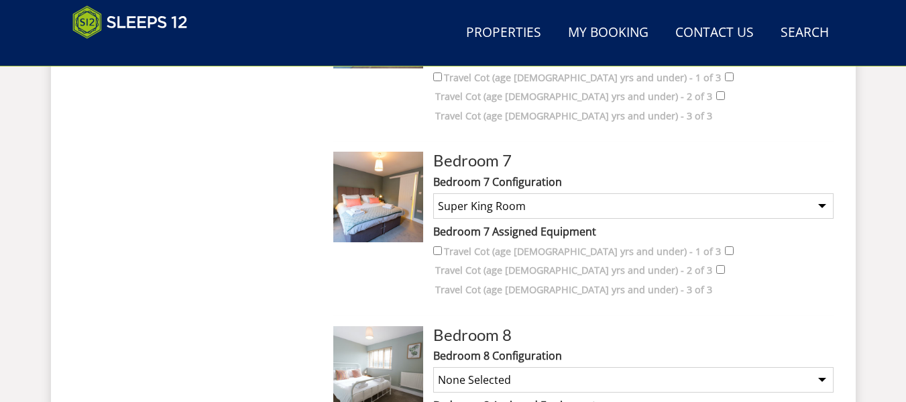
click at [607, 367] on select "None Selected King Size Room" at bounding box center [633, 379] width 400 height 25
select select "1243"
click at [433, 367] on select "None Selected King Size Room" at bounding box center [633, 379] width 400 height 25
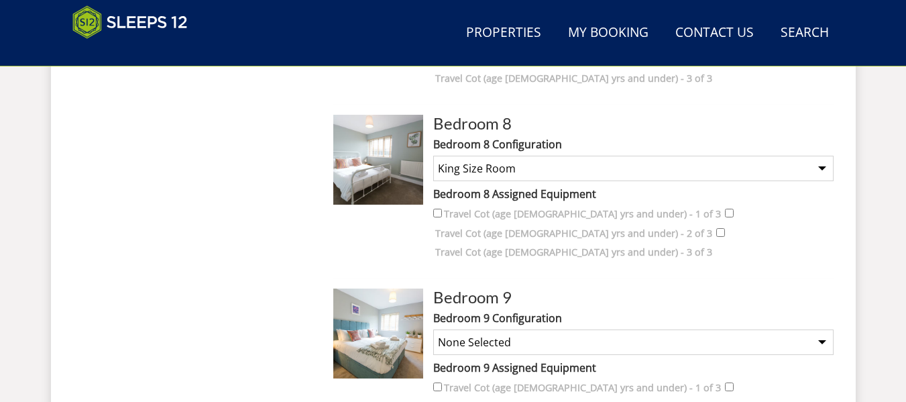
scroll to position [1783, 0]
click at [590, 328] on select "None Selected Super King Room Twin Room" at bounding box center [633, 340] width 400 height 25
select select "1245"
click at [433, 328] on select "None Selected Super King Room Twin Room" at bounding box center [633, 340] width 400 height 25
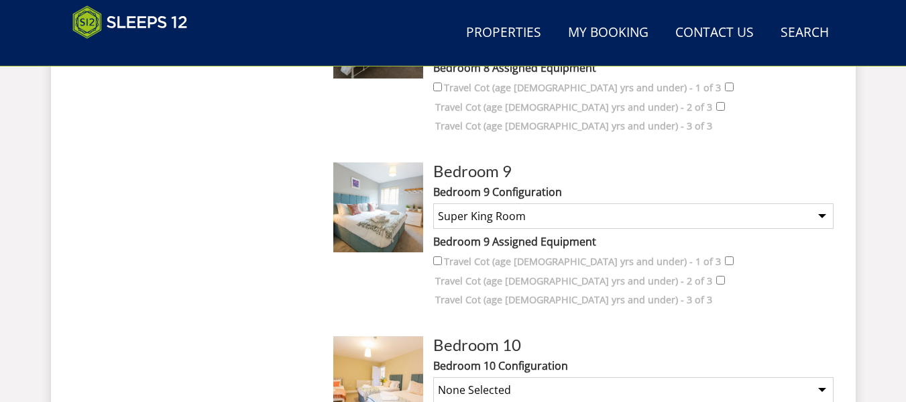
scroll to position [1917, 0]
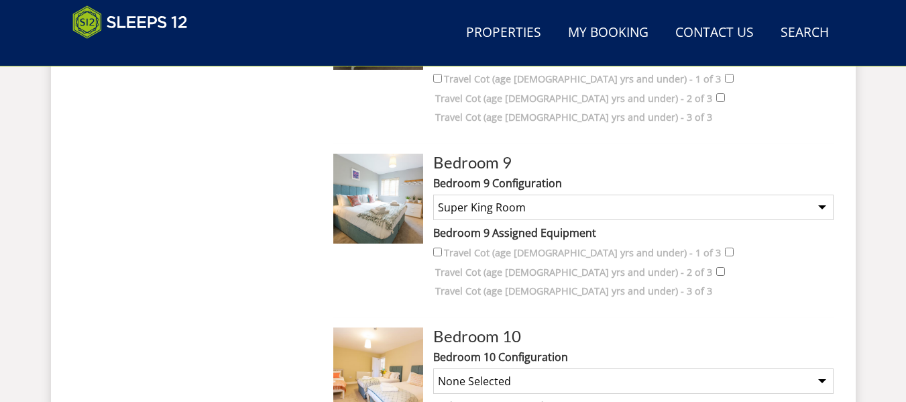
click at [576, 368] on select "None Selected Super King and a Single 3 x Singles Super King (no extra single b…" at bounding box center [633, 380] width 400 height 25
select select "1255"
click at [433, 368] on select "None Selected Super King and a Single 3 x Singles Super King (no extra single b…" at bounding box center [633, 380] width 400 height 25
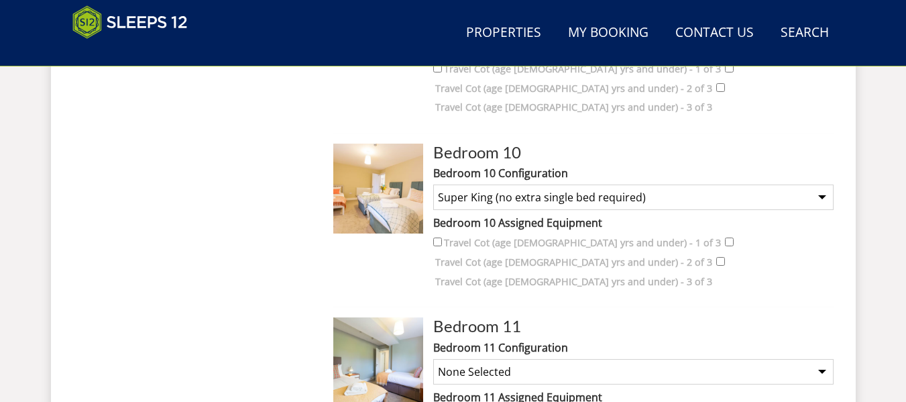
scroll to position [2118, 0]
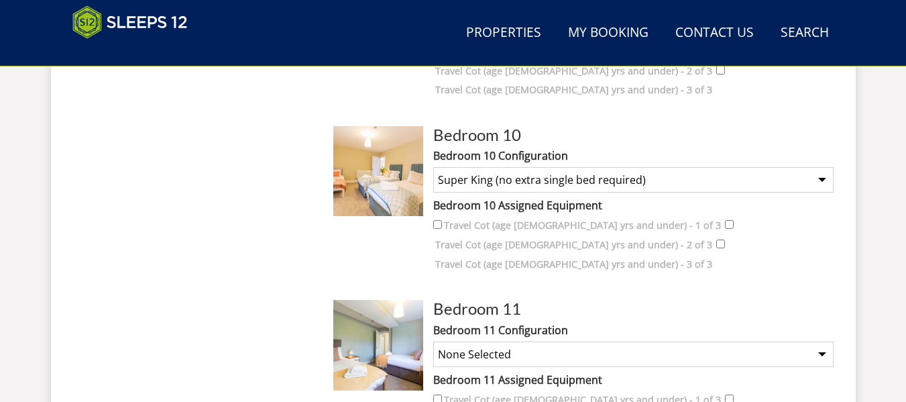
click at [521, 341] on select "None Selected Twin Room" at bounding box center [633, 353] width 400 height 25
select select "1250"
click at [433, 341] on select "None Selected Twin Room" at bounding box center [633, 353] width 400 height 25
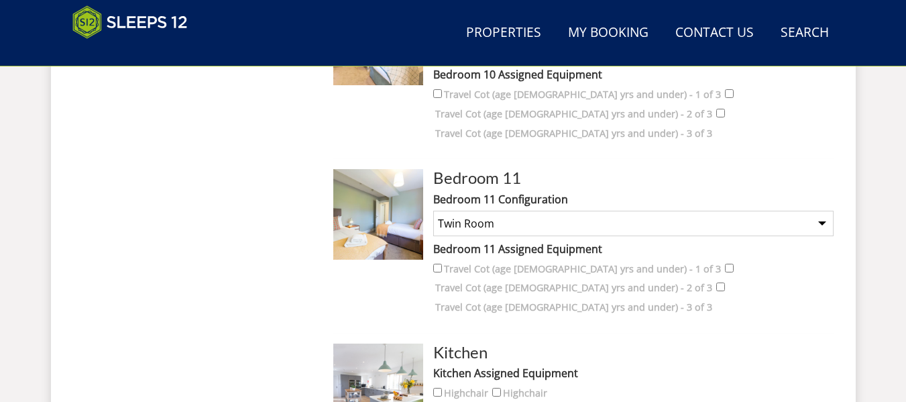
scroll to position [2252, 0]
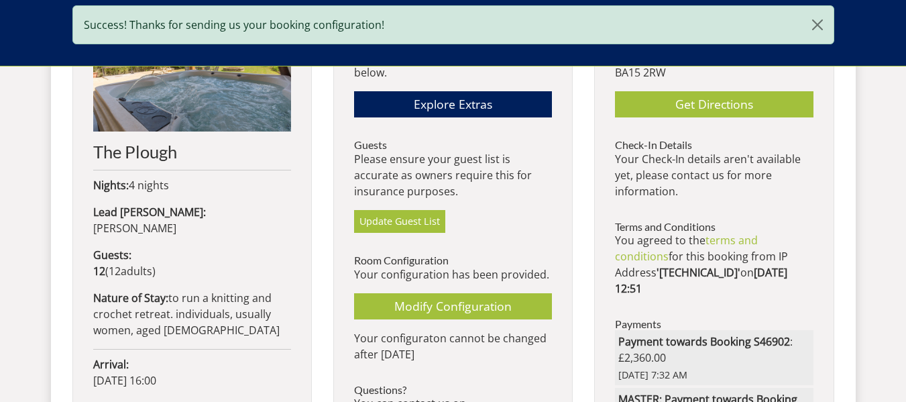
scroll to position [603, 0]
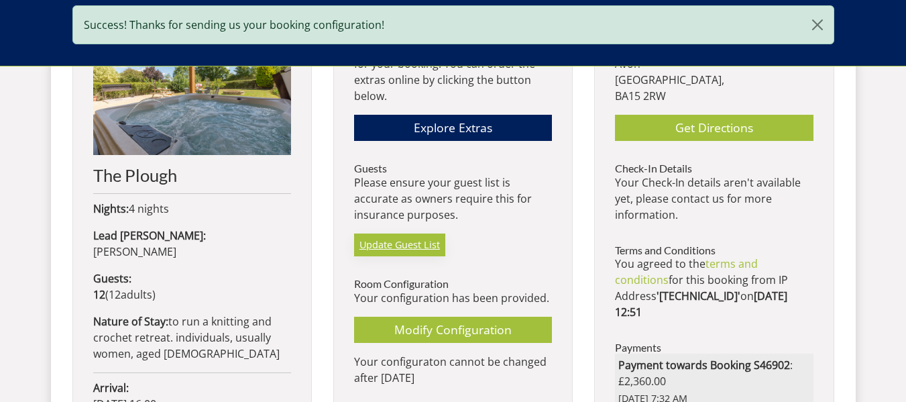
click at [406, 247] on link "Update Guest List" at bounding box center [399, 244] width 91 height 23
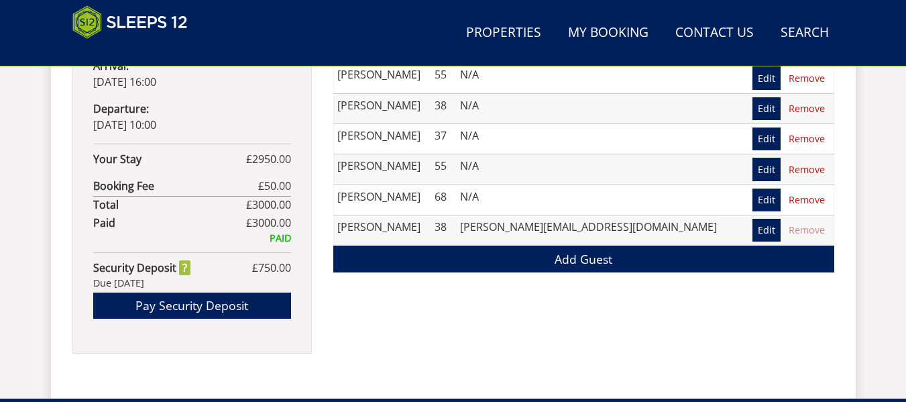
scroll to position [967, 0]
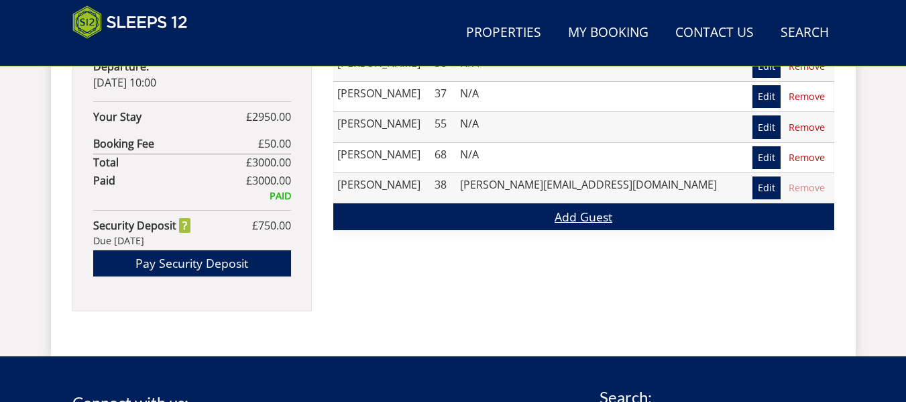
click at [505, 217] on link "Add Guest" at bounding box center [583, 216] width 501 height 26
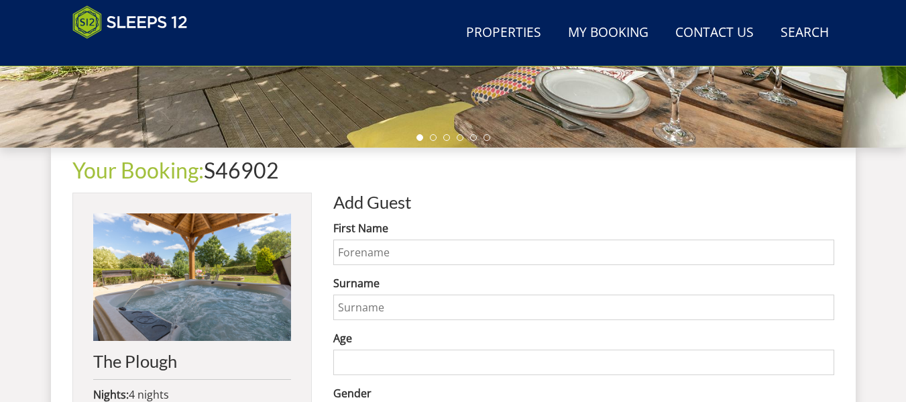
scroll to position [603, 0]
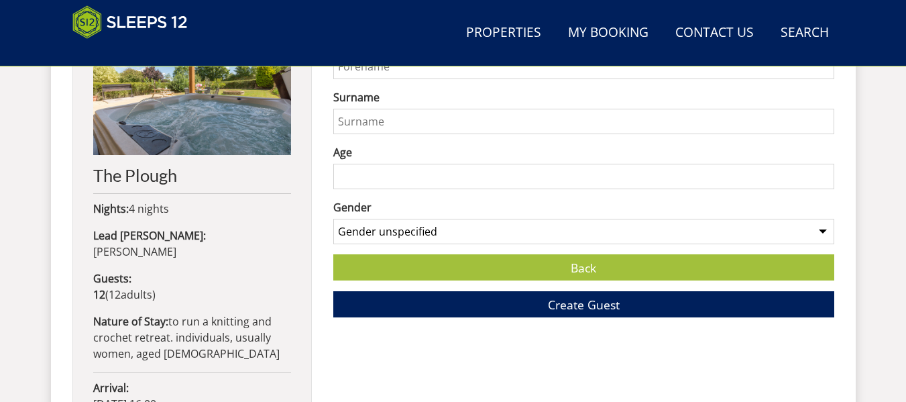
click at [390, 79] on input "First Name" at bounding box center [583, 66] width 501 height 25
type input "[PERSON_NAME]"
type input "71"
click at [436, 239] on select "Gender unspecified Gender [DEMOGRAPHIC_DATA] Gender [DEMOGRAPHIC_DATA]" at bounding box center [583, 231] width 501 height 25
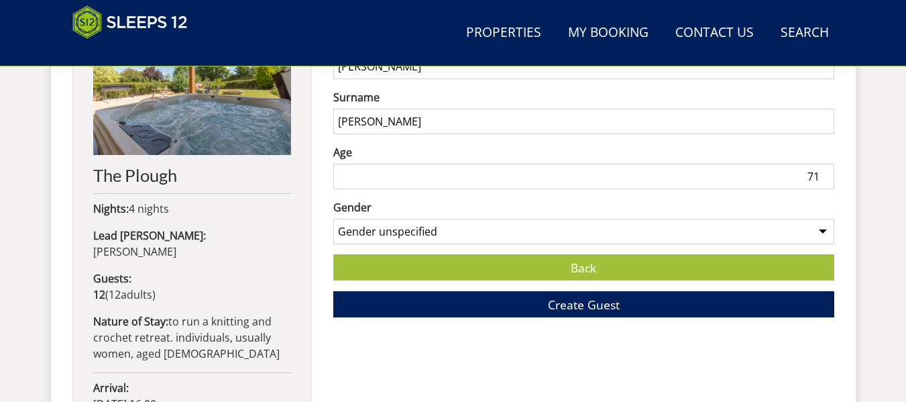
select select "gender_[DEMOGRAPHIC_DATA]"
click at [333, 219] on select "Gender unspecified Gender [DEMOGRAPHIC_DATA] Gender [DEMOGRAPHIC_DATA]" at bounding box center [583, 231] width 501 height 25
click at [414, 301] on button "Create Guest" at bounding box center [583, 304] width 501 height 26
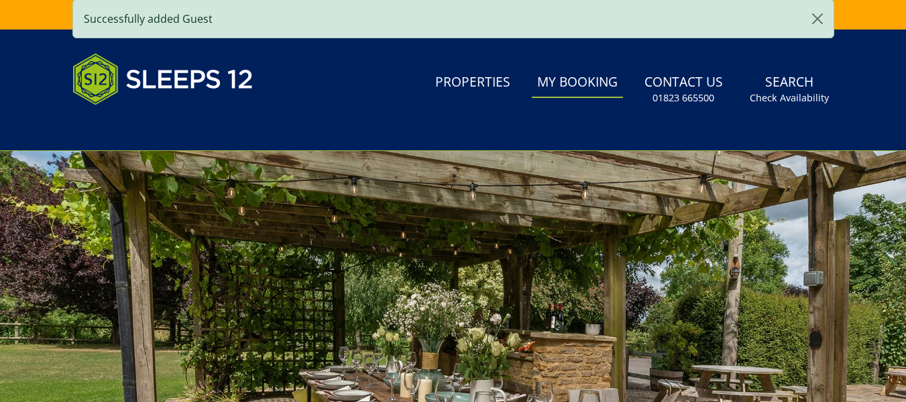
click at [582, 80] on link "My Booking" at bounding box center [577, 83] width 91 height 30
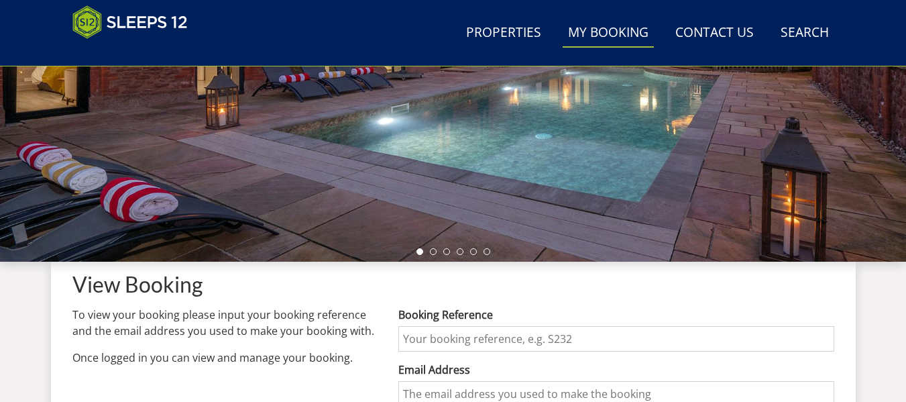
scroll to position [335, 0]
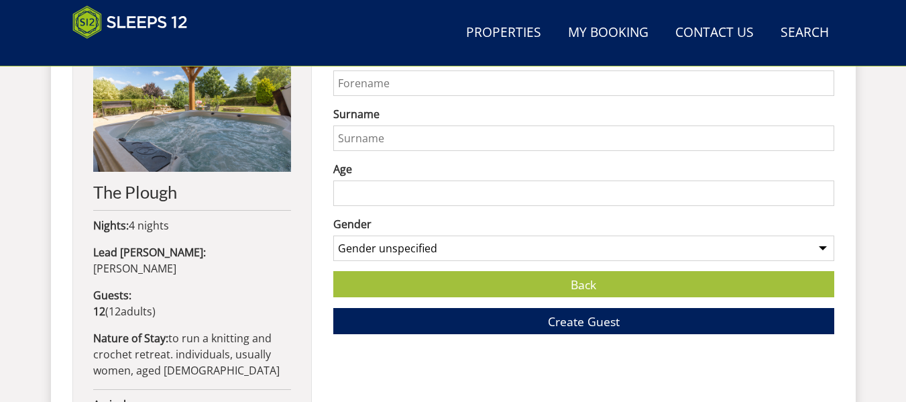
scroll to position [582, 0]
